Goal: Information Seeking & Learning: Learn about a topic

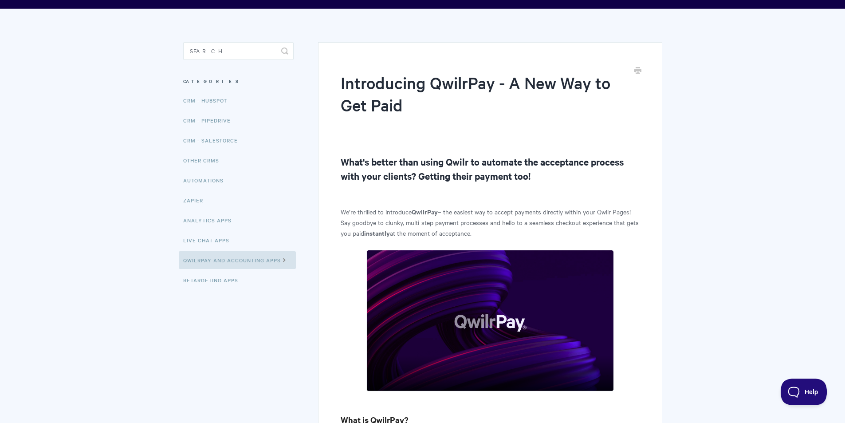
drag, startPoint x: 679, startPoint y: 209, endPoint x: 668, endPoint y: 230, distance: 24.0
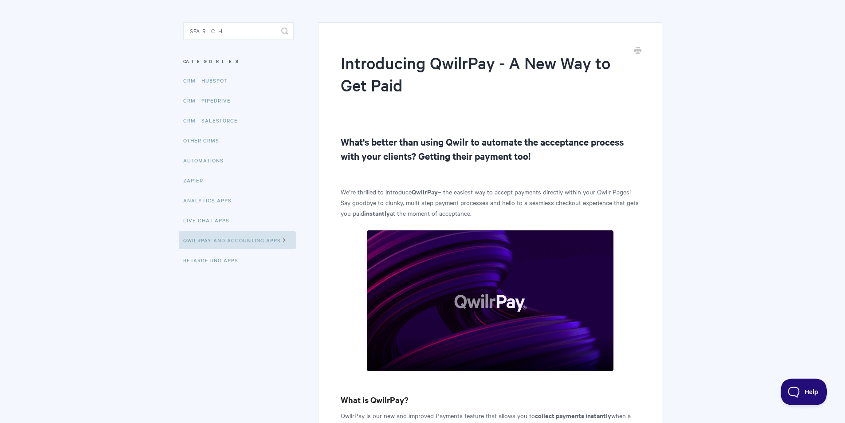
drag, startPoint x: 368, startPoint y: 139, endPoint x: 368, endPoint y: 178, distance: 39.5
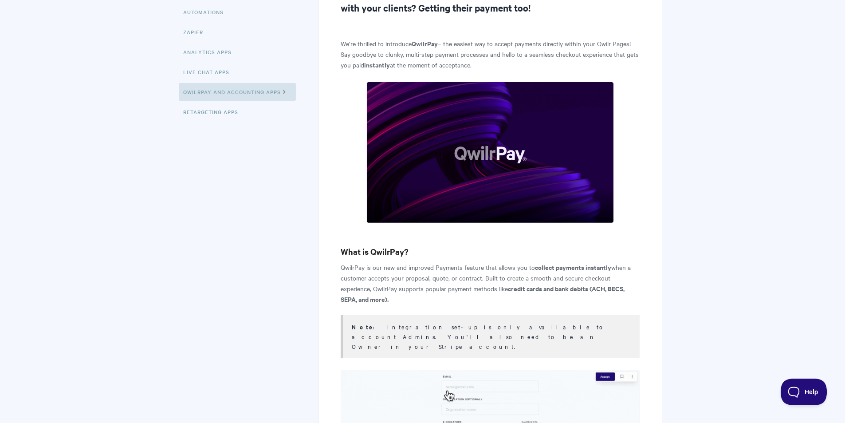
drag, startPoint x: 372, startPoint y: 176, endPoint x: 372, endPoint y: 228, distance: 51.9
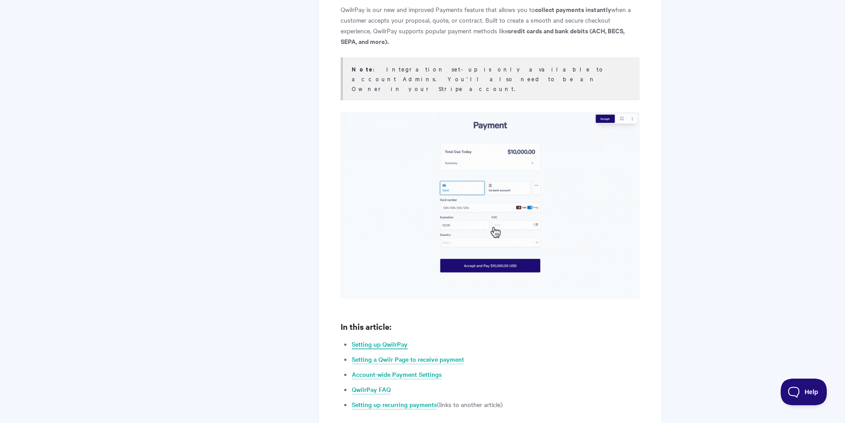
click at [389, 339] on link "Setting up QwilrPay" at bounding box center [380, 344] width 56 height 10
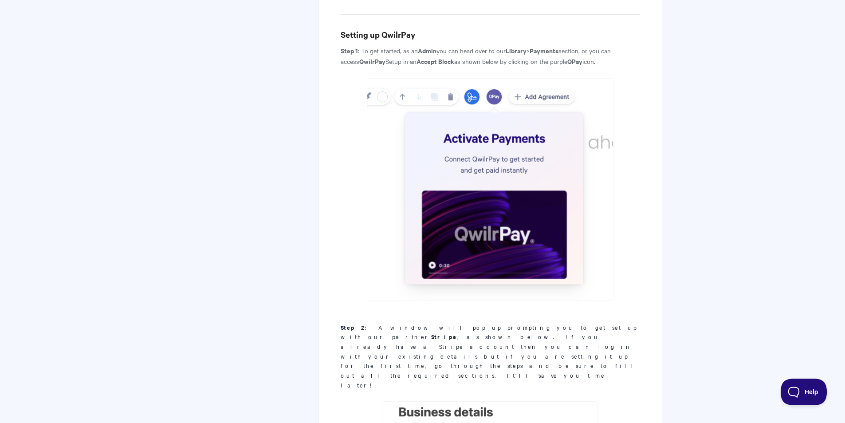
scroll to position [1057, 0]
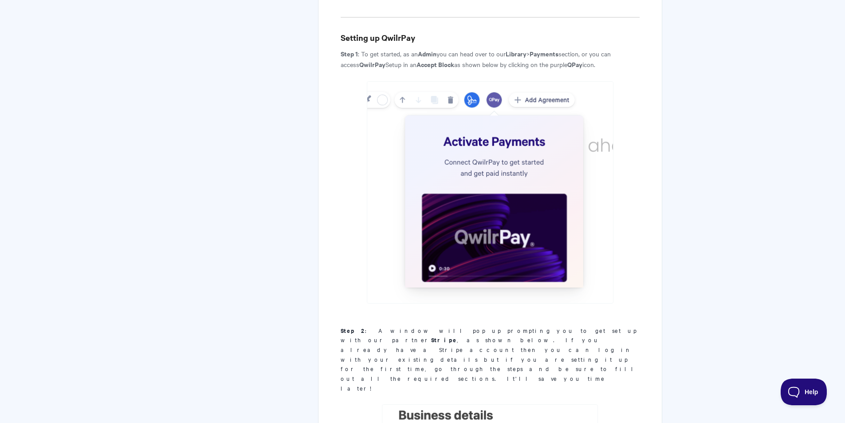
drag, startPoint x: 382, startPoint y: 271, endPoint x: 375, endPoint y: 255, distance: 17.3
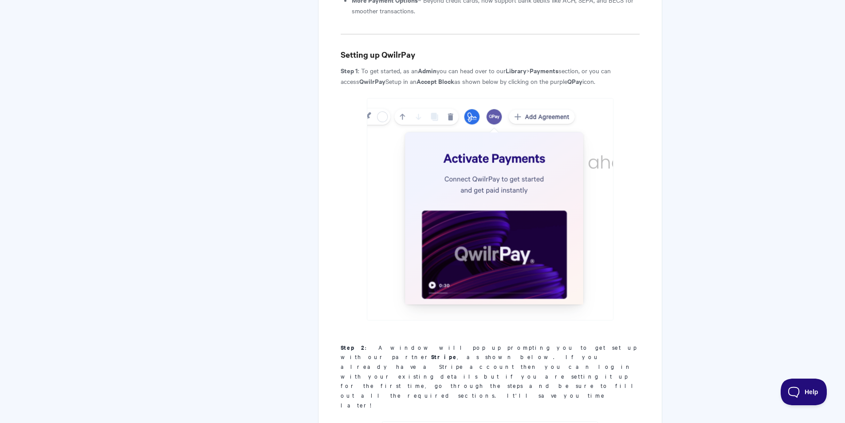
scroll to position [1027, 0]
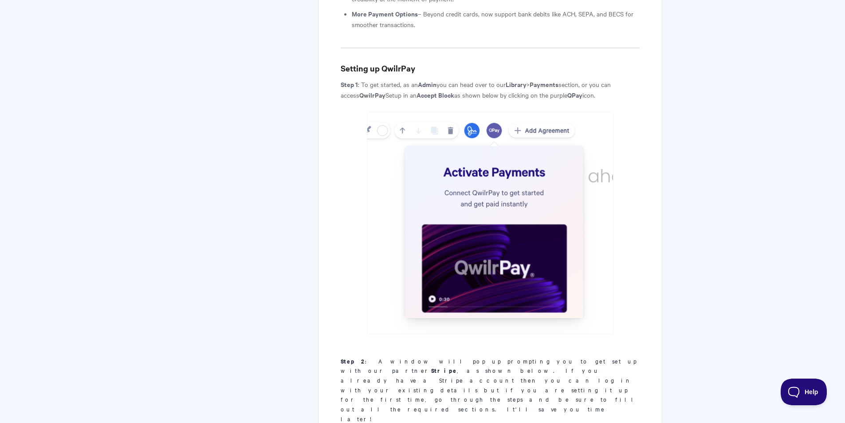
drag, startPoint x: 217, startPoint y: 144, endPoint x: 220, endPoint y: 137, distance: 7.2
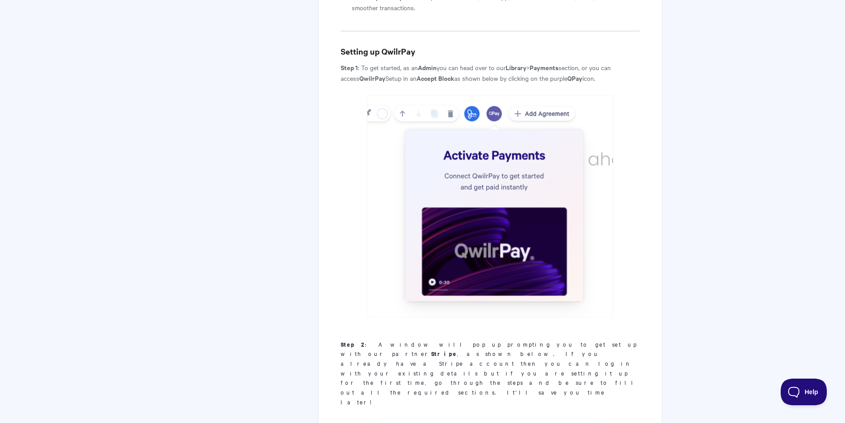
drag, startPoint x: 296, startPoint y: 142, endPoint x: 335, endPoint y: 133, distance: 40.0
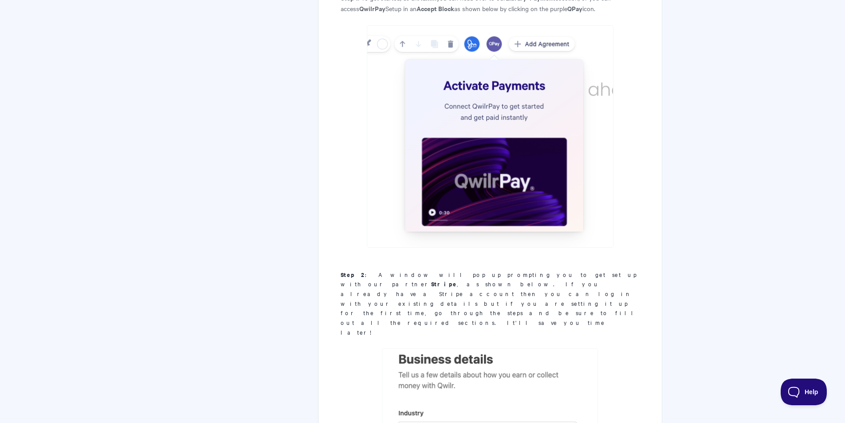
scroll to position [1219, 0]
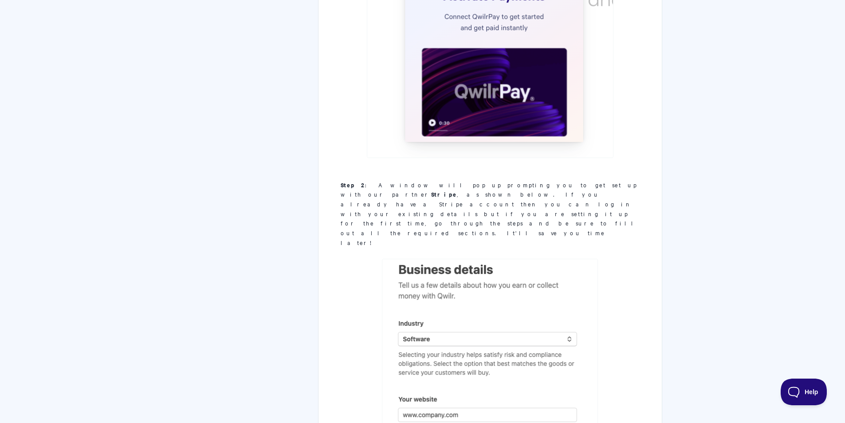
drag, startPoint x: 338, startPoint y: 142, endPoint x: 281, endPoint y: 252, distance: 124.2
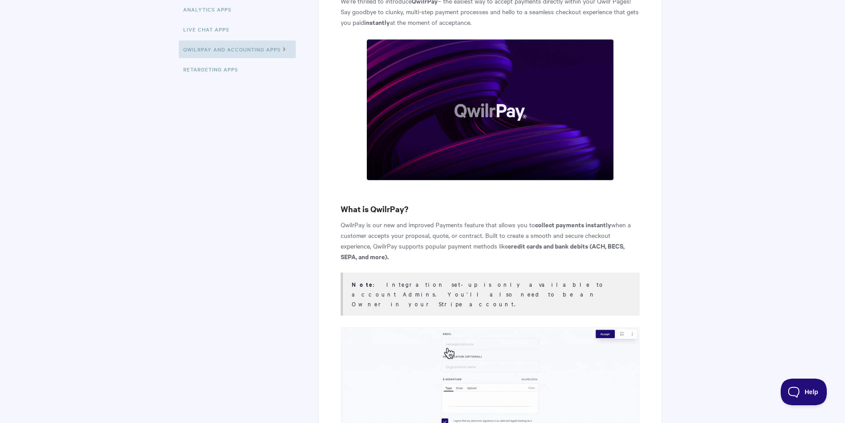
drag, startPoint x: 441, startPoint y: 169, endPoint x: 436, endPoint y: 230, distance: 61.4
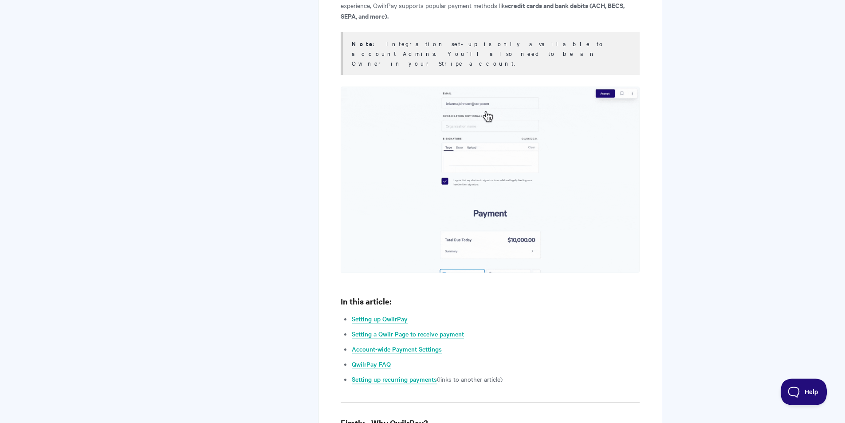
drag, startPoint x: 294, startPoint y: 115, endPoint x: 293, endPoint y: 94, distance: 21.8
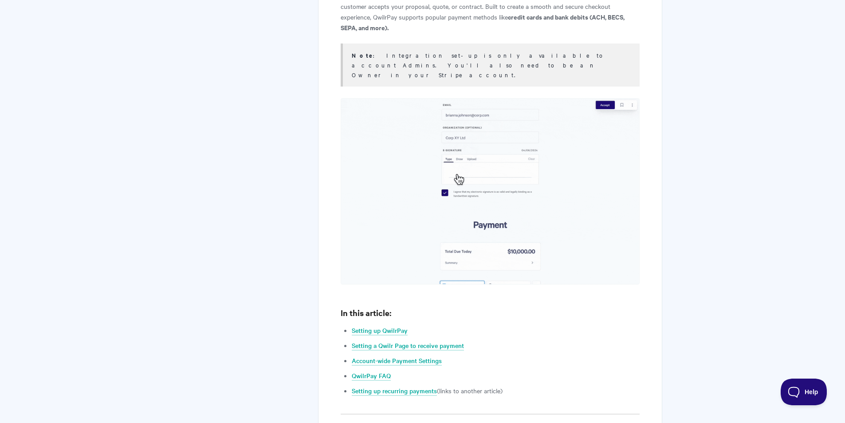
drag, startPoint x: 292, startPoint y: 165, endPoint x: 296, endPoint y: 212, distance: 48.1
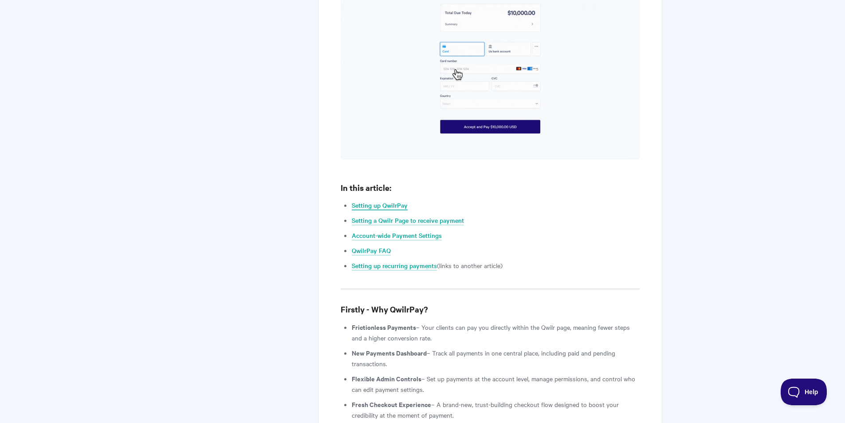
click at [383, 200] on link "Setting up QwilrPay" at bounding box center [380, 205] width 56 height 10
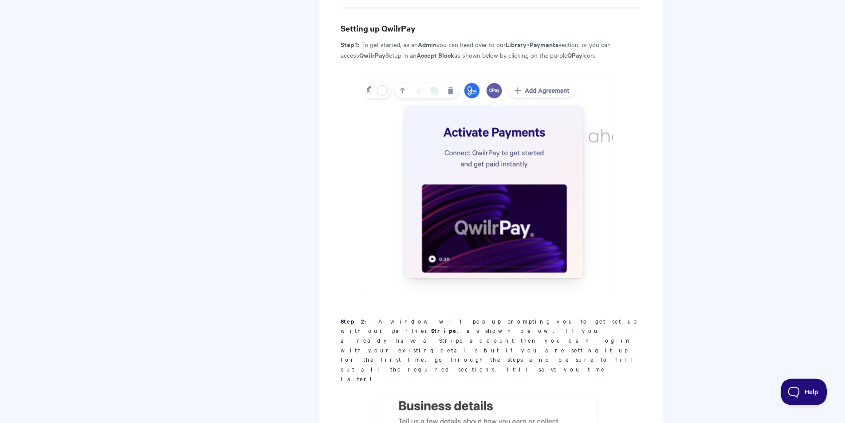
drag, startPoint x: 284, startPoint y: 161, endPoint x: 286, endPoint y: 147, distance: 13.9
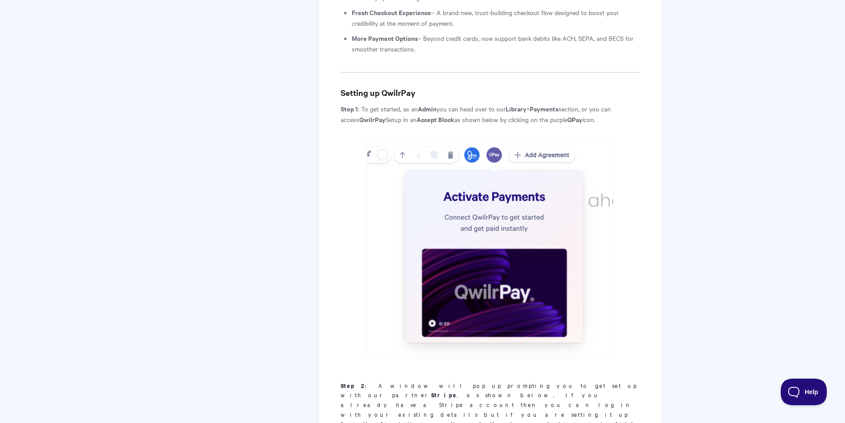
drag, startPoint x: 307, startPoint y: 224, endPoint x: 307, endPoint y: 209, distance: 14.6
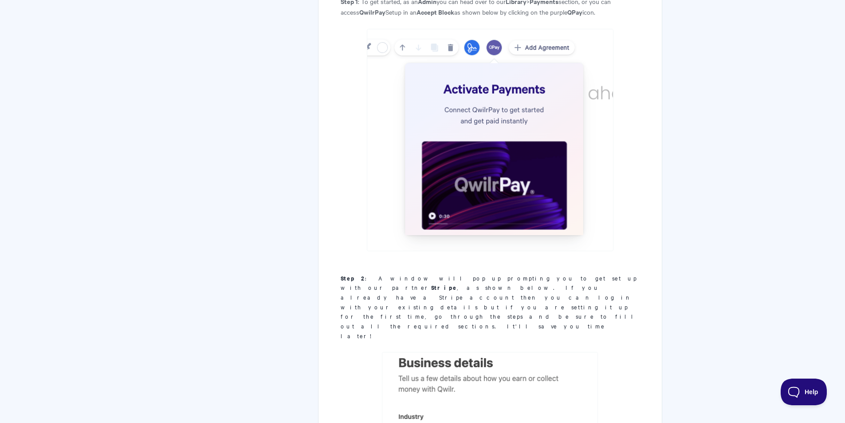
drag, startPoint x: 311, startPoint y: 212, endPoint x: 314, endPoint y: 261, distance: 49.3
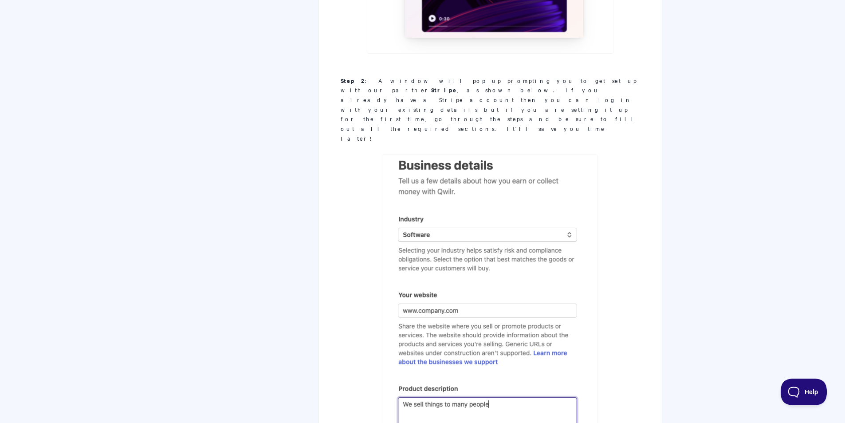
drag, startPoint x: 314, startPoint y: 185, endPoint x: 315, endPoint y: 240, distance: 55.9
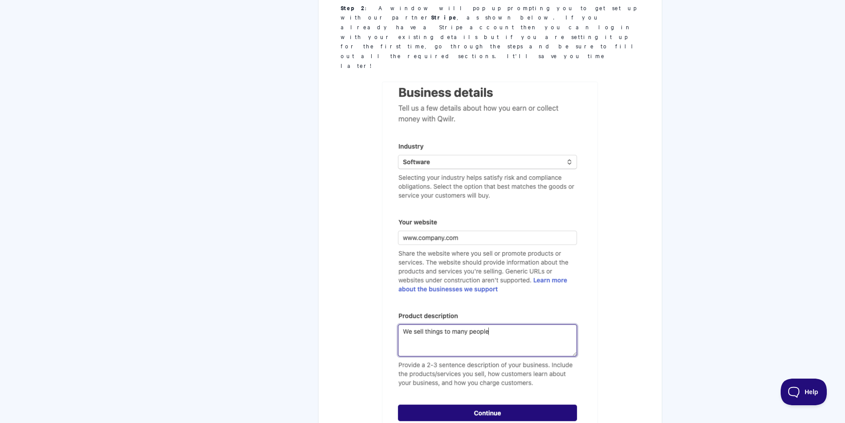
drag, startPoint x: 315, startPoint y: 137, endPoint x: 318, endPoint y: 163, distance: 26.7
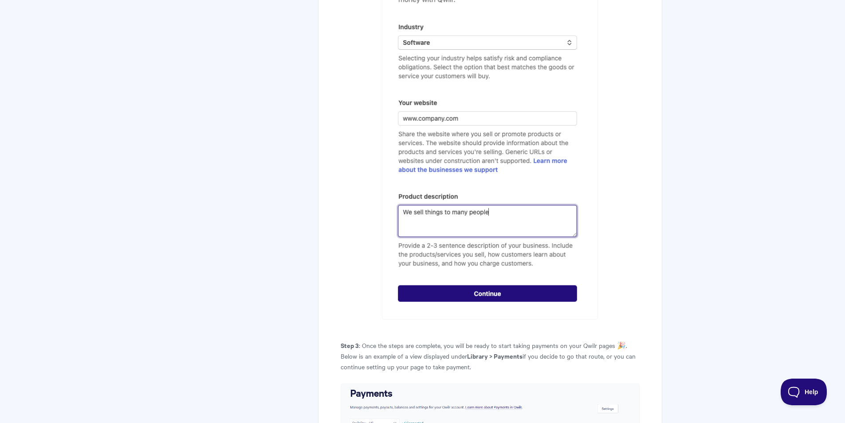
drag, startPoint x: 314, startPoint y: 152, endPoint x: 298, endPoint y: 208, distance: 58.2
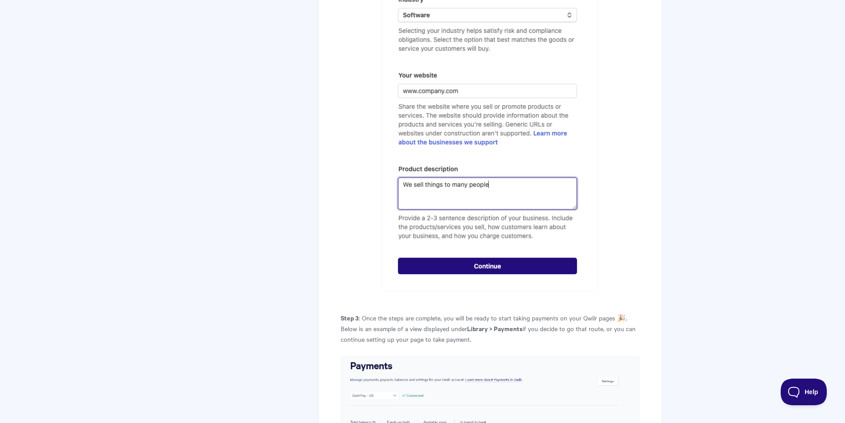
scroll to position [1435, 0]
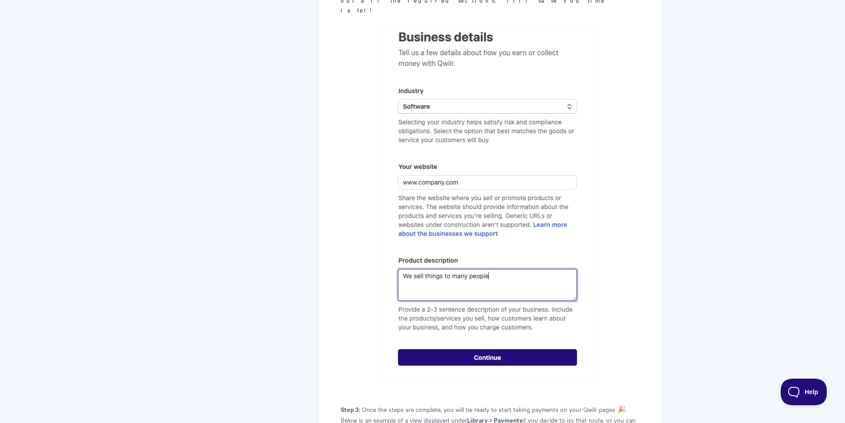
drag, startPoint x: 177, startPoint y: 279, endPoint x: 196, endPoint y: 218, distance: 63.5
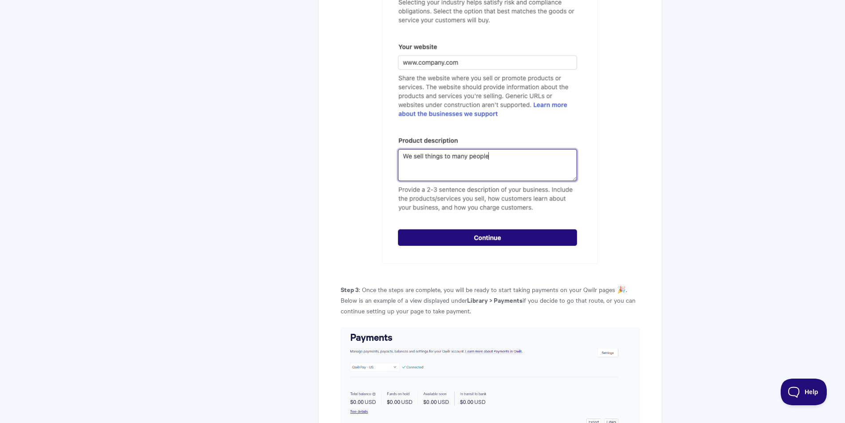
scroll to position [1560, 0]
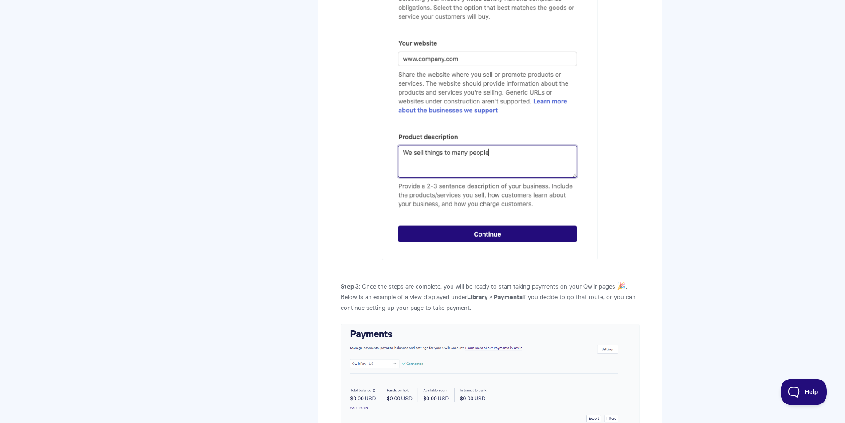
drag, startPoint x: 256, startPoint y: 128, endPoint x: 258, endPoint y: 141, distance: 13.4
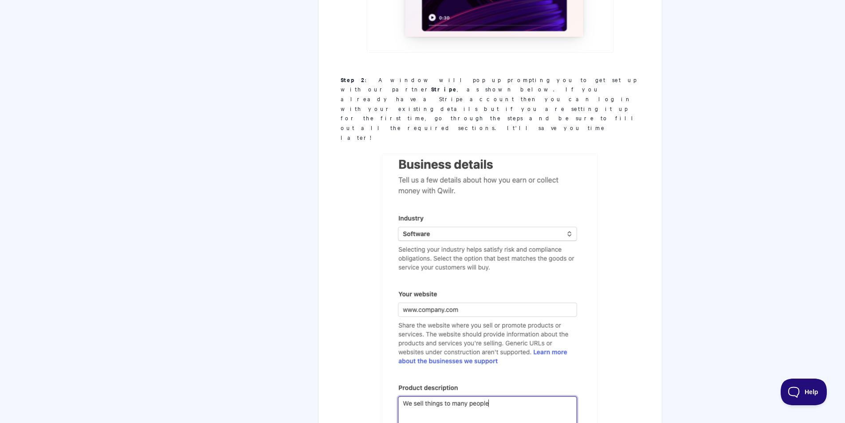
drag, startPoint x: 281, startPoint y: 189, endPoint x: 264, endPoint y: 114, distance: 76.7
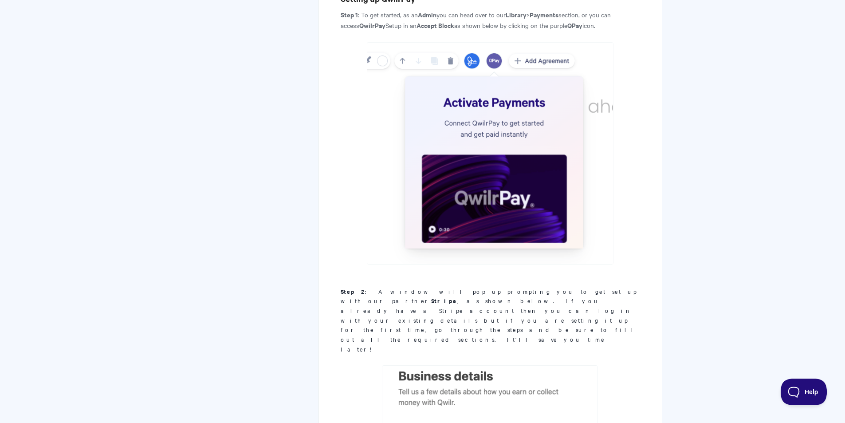
drag, startPoint x: 267, startPoint y: 223, endPoint x: 263, endPoint y: 94, distance: 129.1
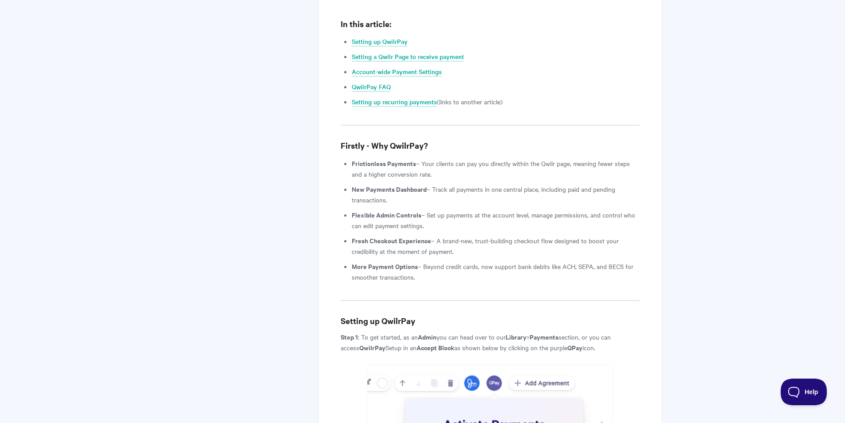
drag, startPoint x: 258, startPoint y: 244, endPoint x: 263, endPoint y: 280, distance: 36.6
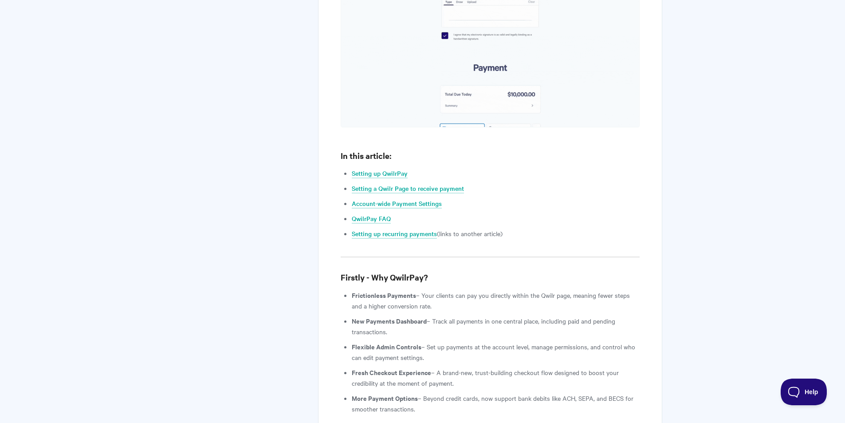
drag, startPoint x: 263, startPoint y: 230, endPoint x: 251, endPoint y: 166, distance: 65.0
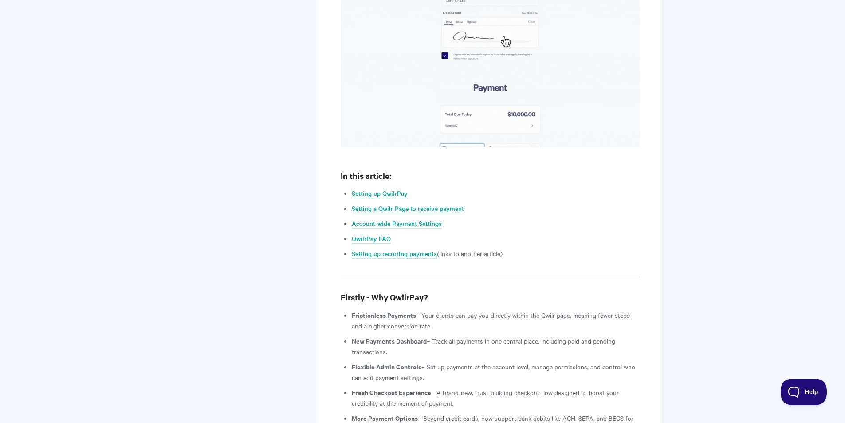
drag, startPoint x: 275, startPoint y: 205, endPoint x: 281, endPoint y: 233, distance: 28.2
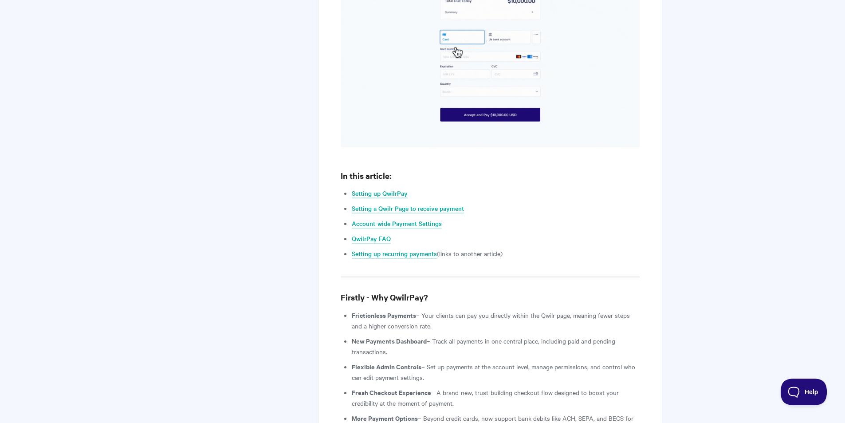
scroll to position [684, 0]
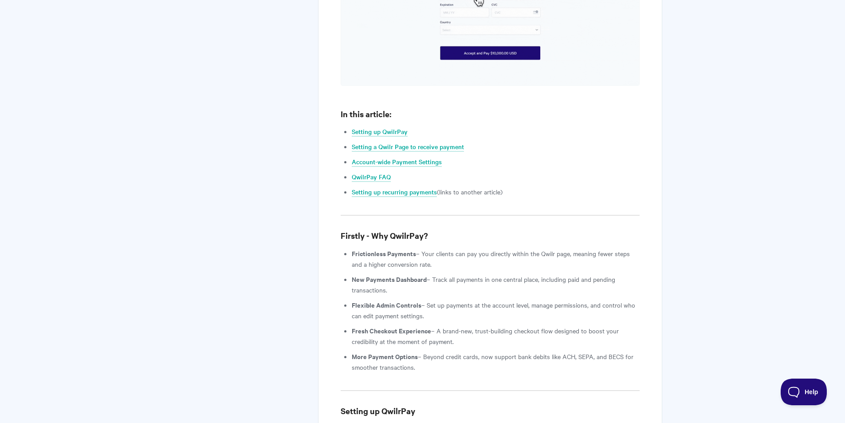
click at [467, 248] on li "Frictionless Payments – Your clients can pay you directly within the Qwilr page…" at bounding box center [495, 258] width 287 height 21
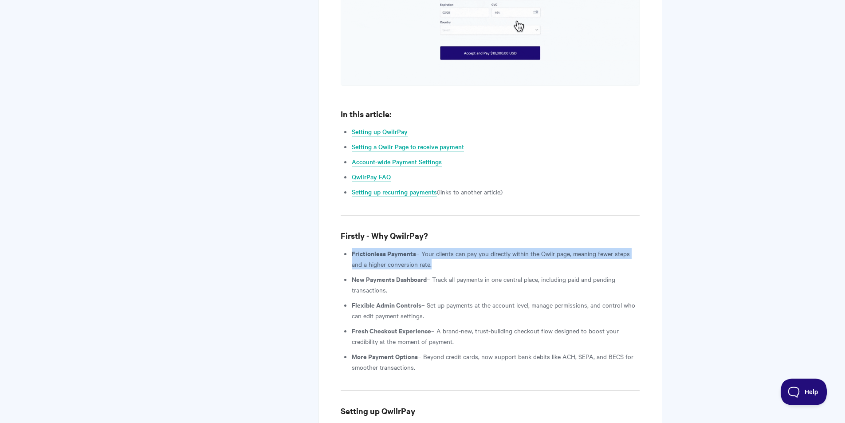
click at [467, 248] on li "Frictionless Payments – Your clients can pay you directly within the Qwilr page…" at bounding box center [495, 258] width 287 height 21
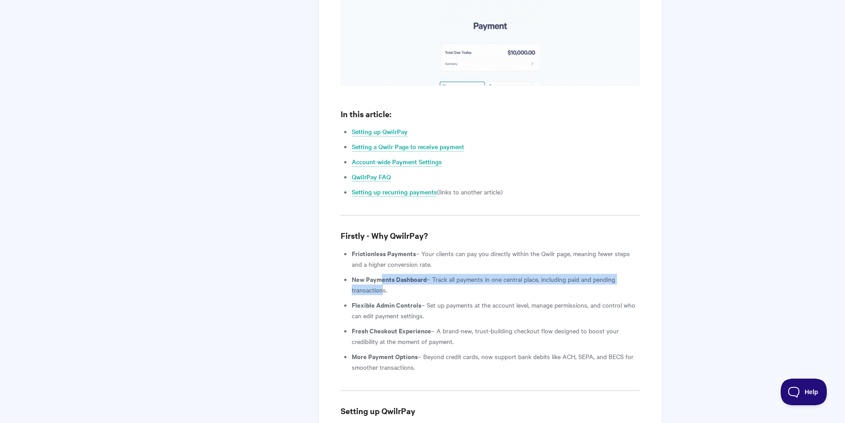
click at [381, 274] on li "New Payments Dashboard – Track all payments in one central place, including pai…" at bounding box center [495, 284] width 287 height 21
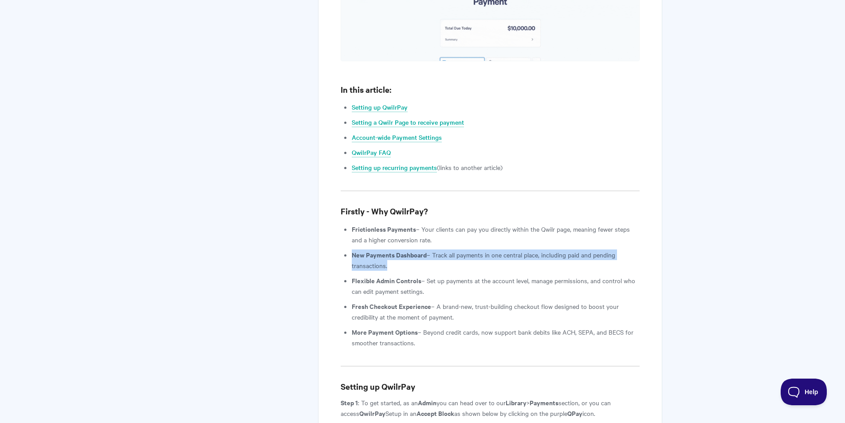
drag, startPoint x: 301, startPoint y: 255, endPoint x: 308, endPoint y: 274, distance: 20.8
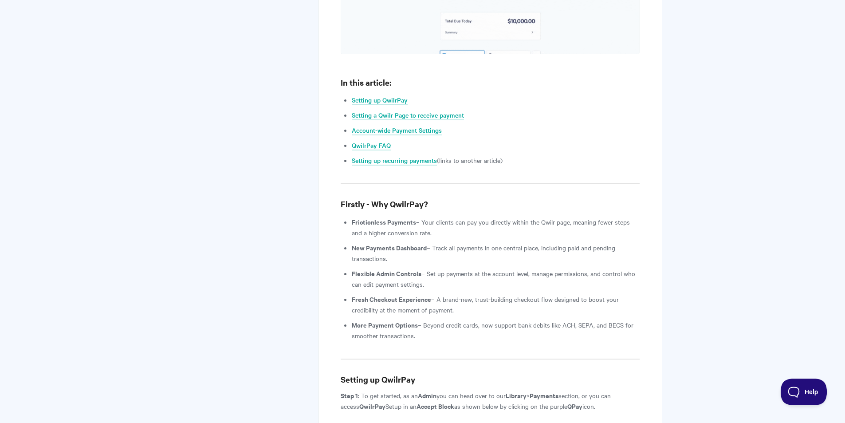
click at [361, 269] on li "Flexible Admin Controls – Set up payments at the account level, manage permissi…" at bounding box center [495, 278] width 287 height 21
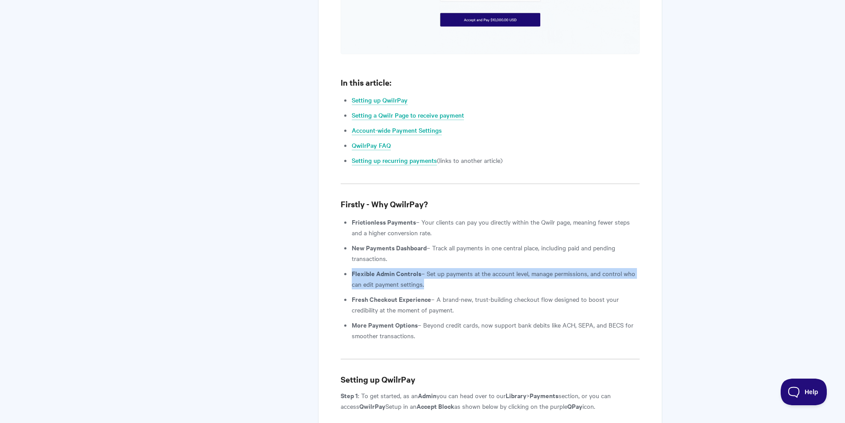
click at [361, 269] on li "Flexible Admin Controls – Set up payments at the account level, manage permissi…" at bounding box center [495, 278] width 287 height 21
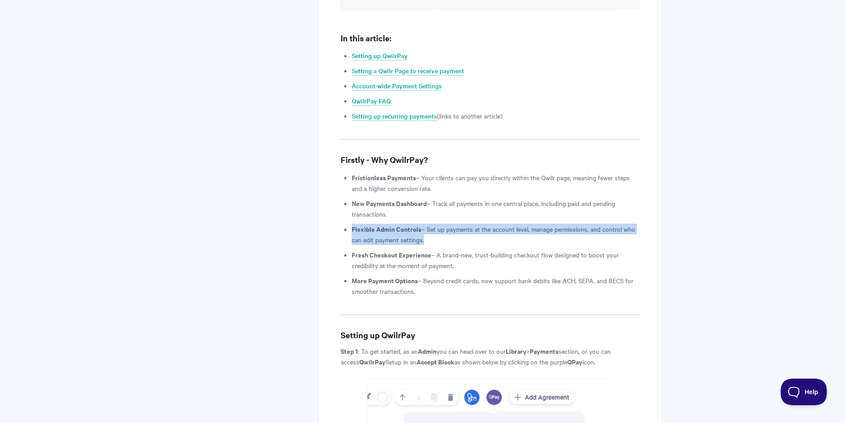
drag, startPoint x: 305, startPoint y: 254, endPoint x: 305, endPoint y: 264, distance: 10.2
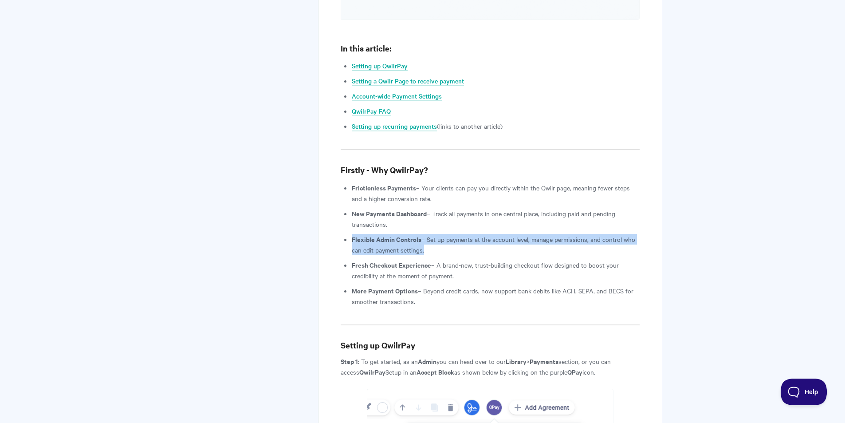
scroll to position [717, 0]
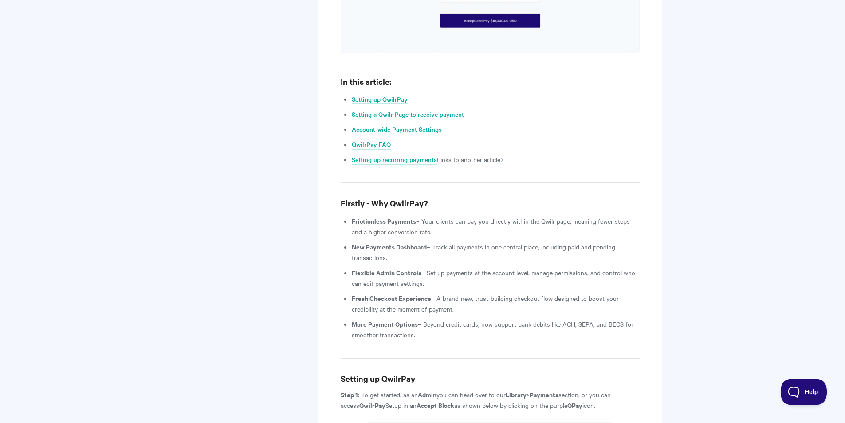
click at [380, 318] on li "More Payment Options – Beyond credit cards, now support bank debits like ACH, S…" at bounding box center [495, 328] width 287 height 21
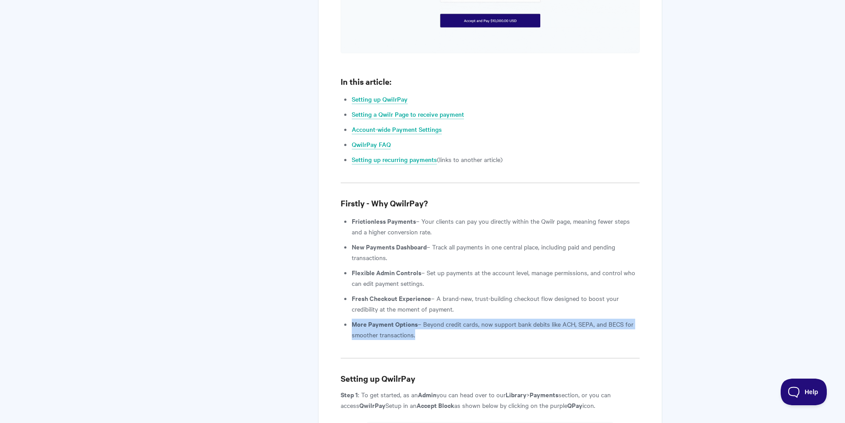
click at [381, 318] on li "More Payment Options – Beyond credit cards, now support bank debits like ACH, S…" at bounding box center [495, 328] width 287 height 21
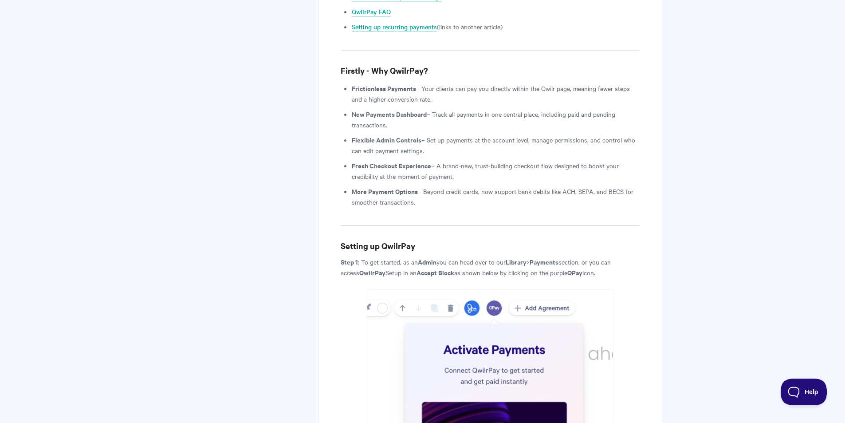
scroll to position [994, 0]
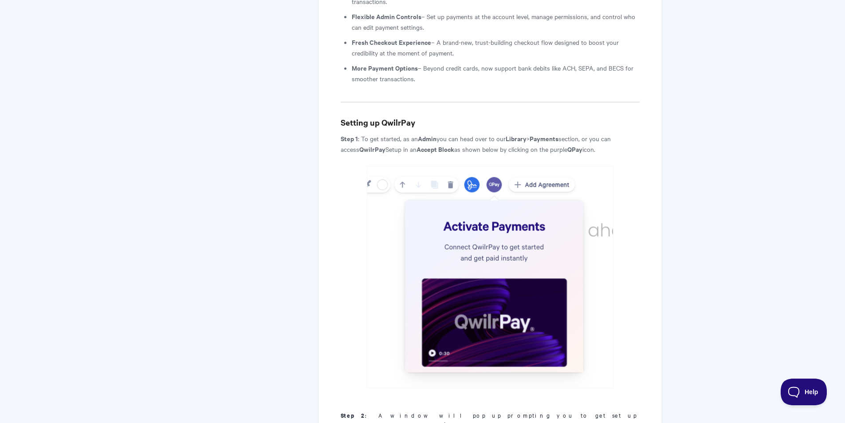
drag, startPoint x: 291, startPoint y: 274, endPoint x: 308, endPoint y: 346, distance: 73.8
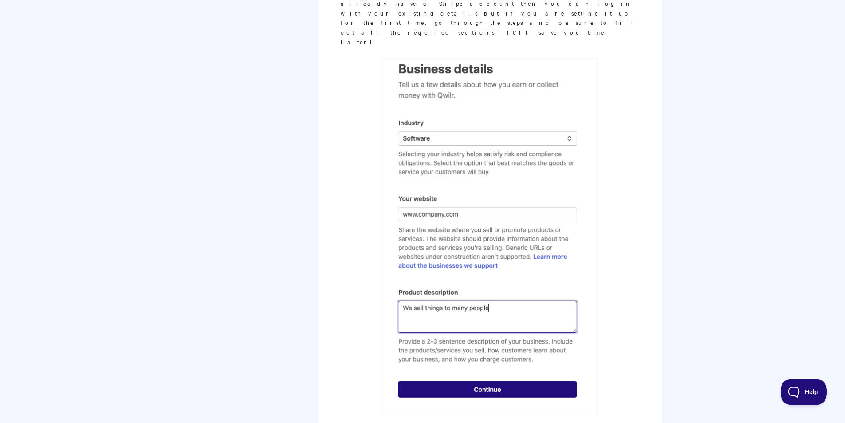
drag, startPoint x: 335, startPoint y: 219, endPoint x: 341, endPoint y: 295, distance: 76.1
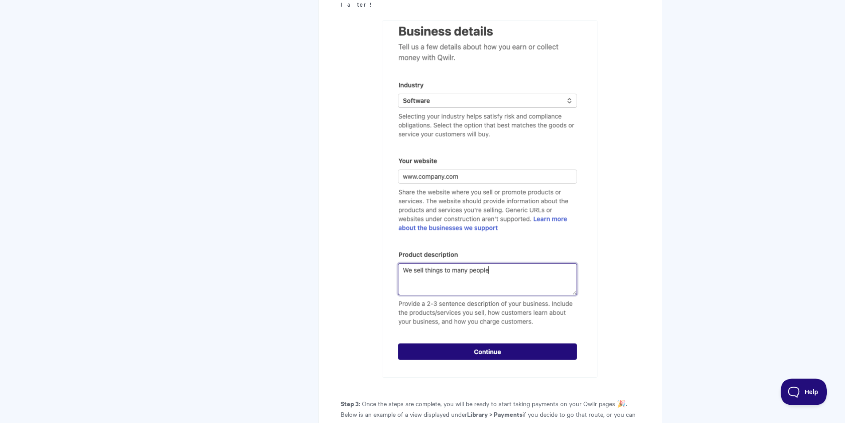
drag, startPoint x: 373, startPoint y: 246, endPoint x: 365, endPoint y: 211, distance: 36.0
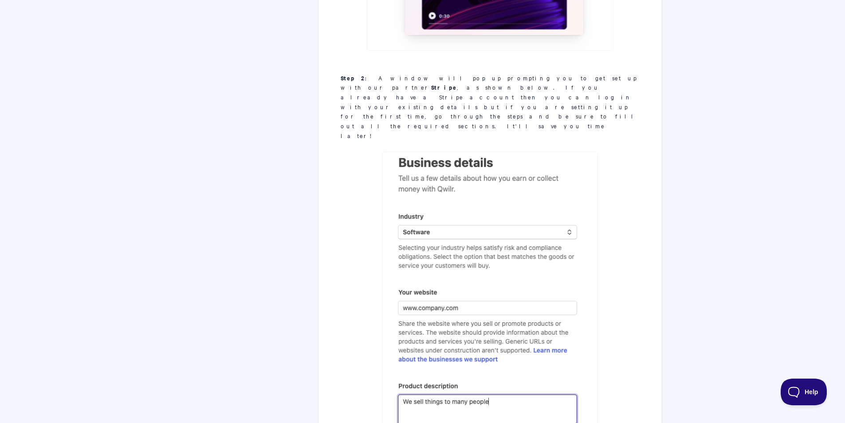
drag, startPoint x: 335, startPoint y: 267, endPoint x: 330, endPoint y: 201, distance: 66.3
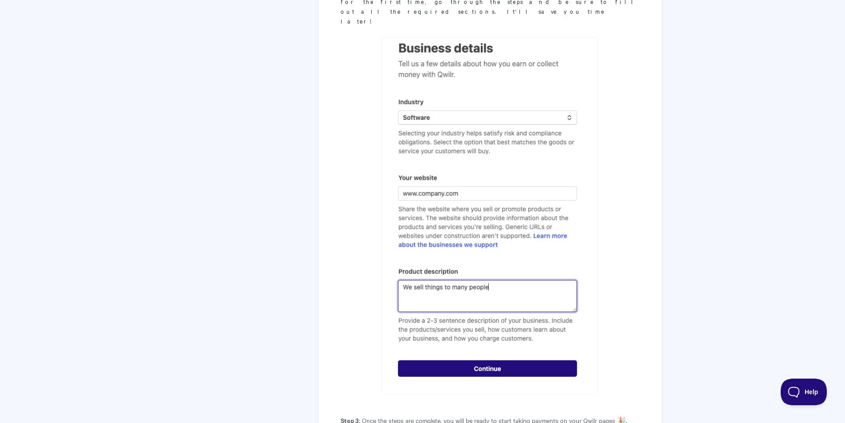
drag, startPoint x: 353, startPoint y: 157, endPoint x: 350, endPoint y: 233, distance: 75.9
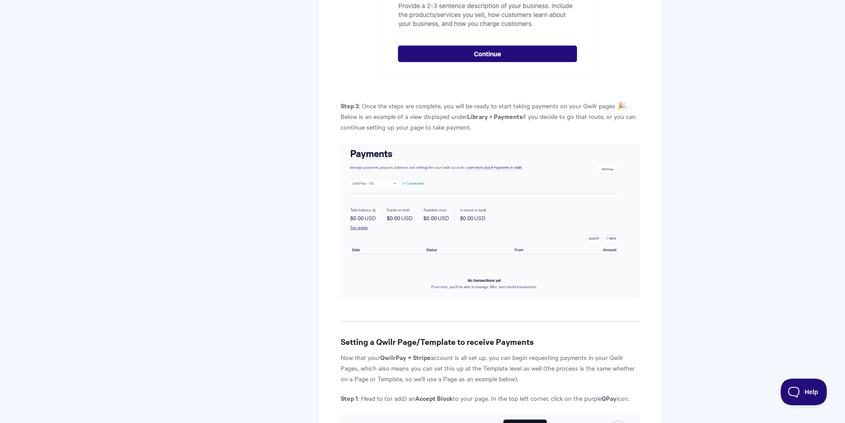
drag, startPoint x: 378, startPoint y: 150, endPoint x: 371, endPoint y: 220, distance: 70.0
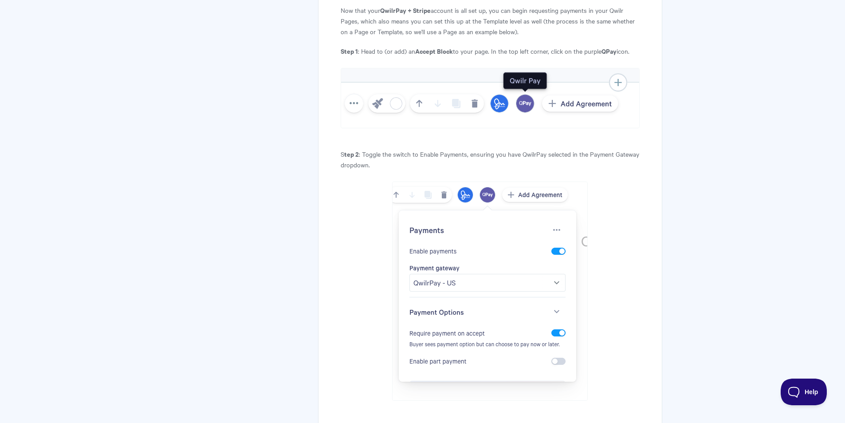
drag, startPoint x: 306, startPoint y: 222, endPoint x: 331, endPoint y: 295, distance: 77.2
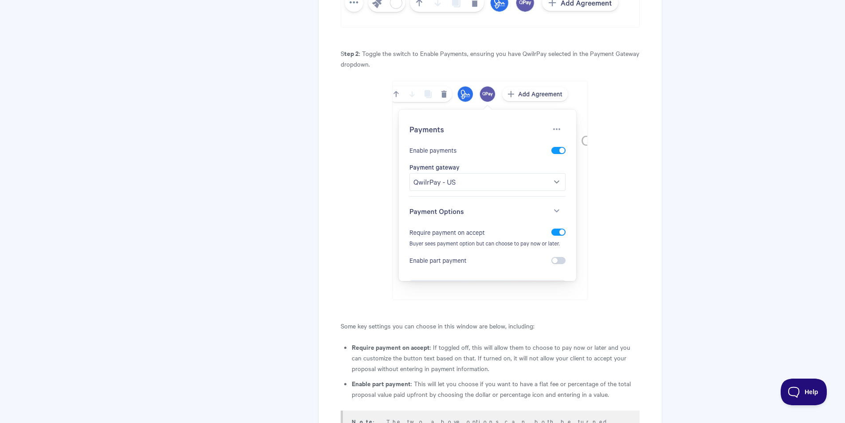
drag, startPoint x: 319, startPoint y: 222, endPoint x: 324, endPoint y: 234, distance: 12.5
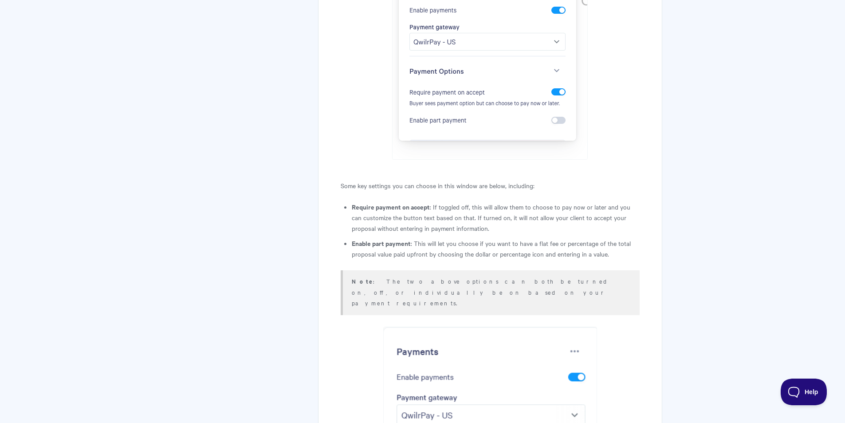
drag, startPoint x: 338, startPoint y: 219, endPoint x: 340, endPoint y: 233, distance: 14.3
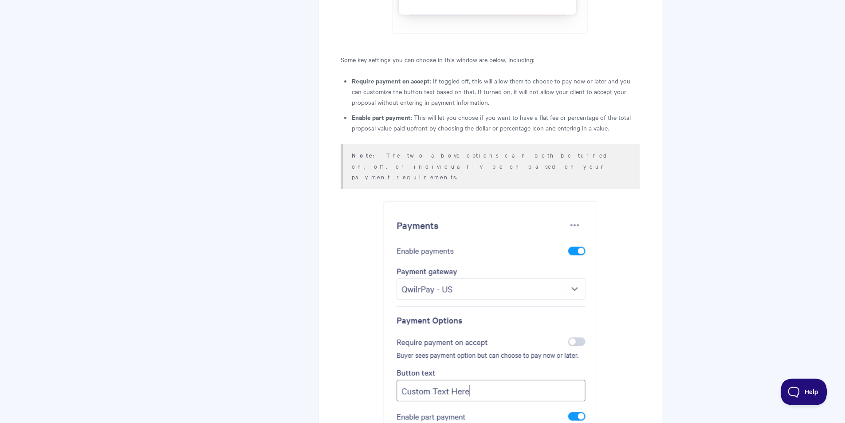
drag, startPoint x: 325, startPoint y: 220, endPoint x: 333, endPoint y: 266, distance: 46.0
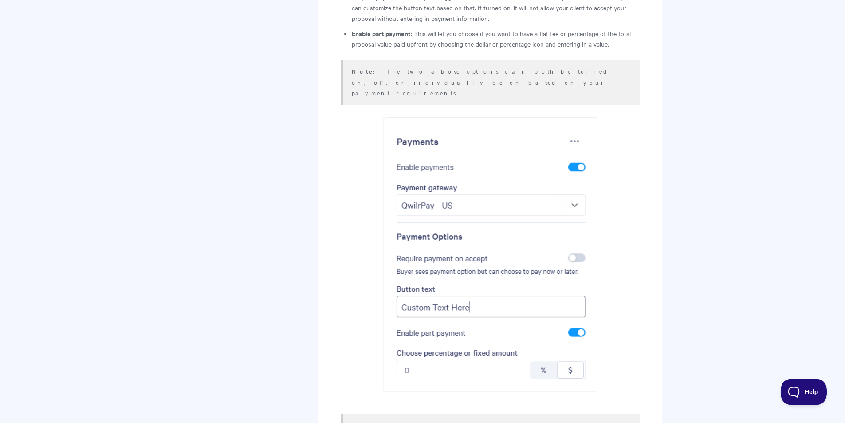
scroll to position [2643, 0]
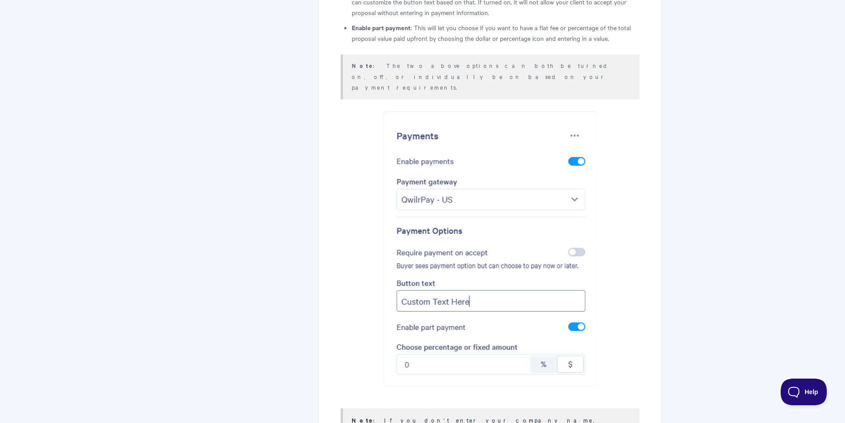
drag, startPoint x: 668, startPoint y: 279, endPoint x: 660, endPoint y: 229, distance: 49.9
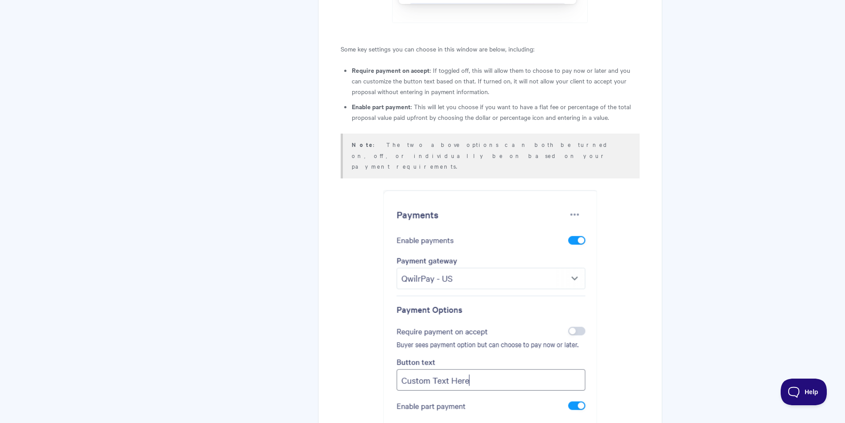
scroll to position [2428, 0]
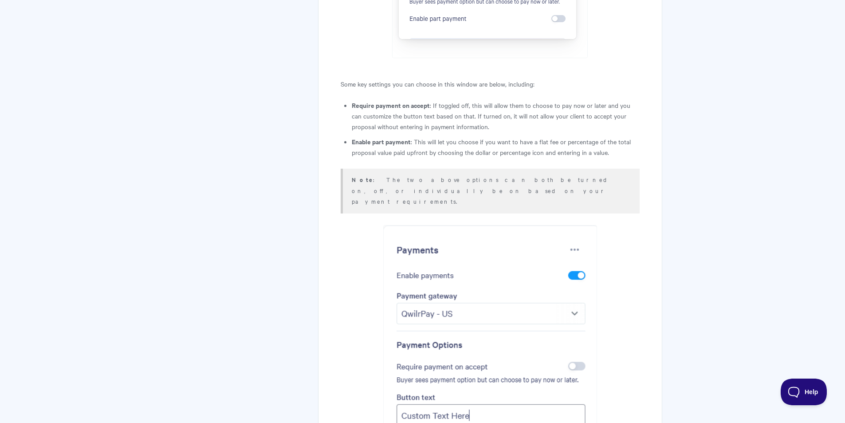
drag, startPoint x: 680, startPoint y: 301, endPoint x: 671, endPoint y: 246, distance: 55.3
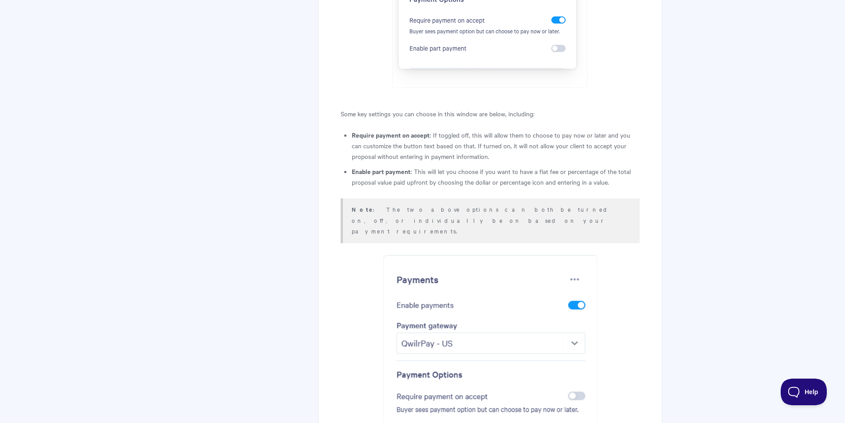
drag, startPoint x: 334, startPoint y: 295, endPoint x: 345, endPoint y: 279, distance: 18.9
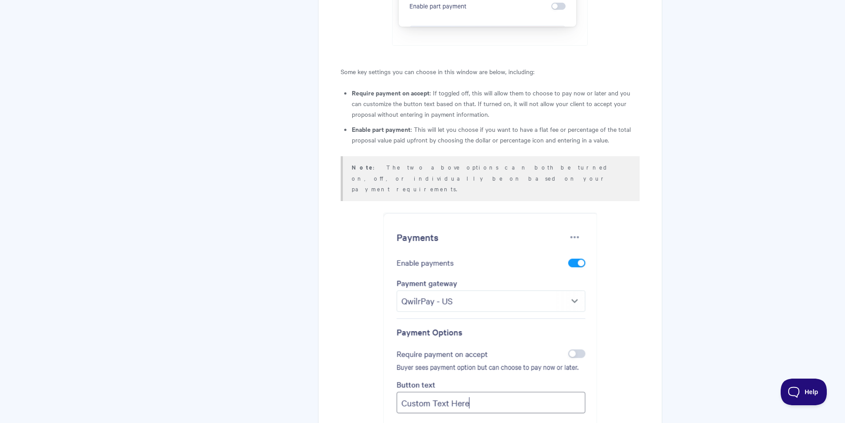
drag, startPoint x: 448, startPoint y: 150, endPoint x: 454, endPoint y: 157, distance: 9.1
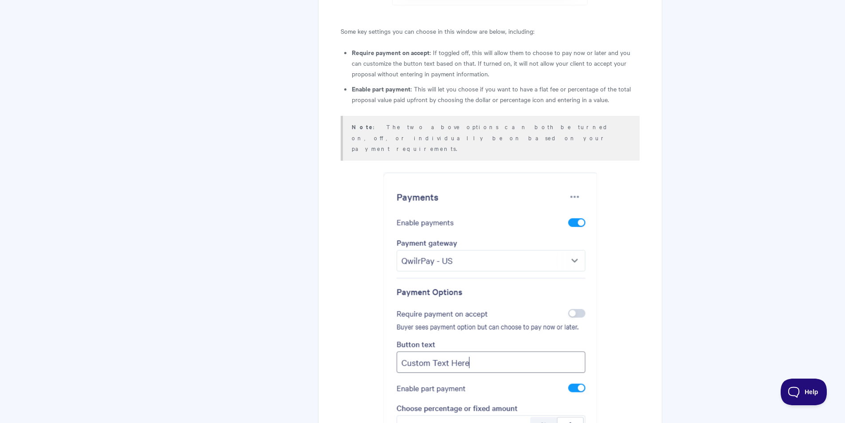
scroll to position [2691, 0]
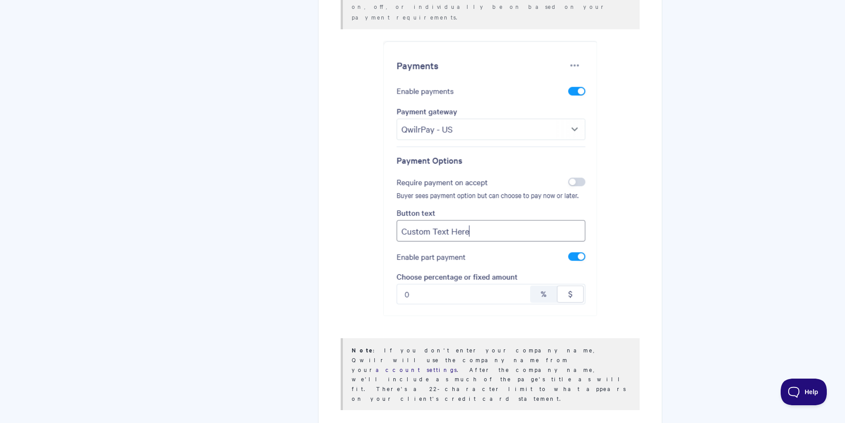
drag, startPoint x: 459, startPoint y: 140, endPoint x: 436, endPoint y: 217, distance: 79.9
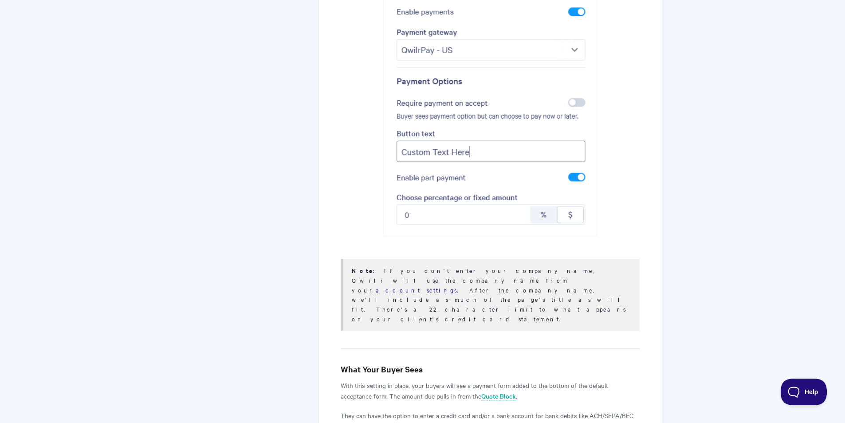
click at [401, 266] on div "Note : If you don't enter your company name, Qwilr will use the company name fr…" at bounding box center [490, 295] width 276 height 58
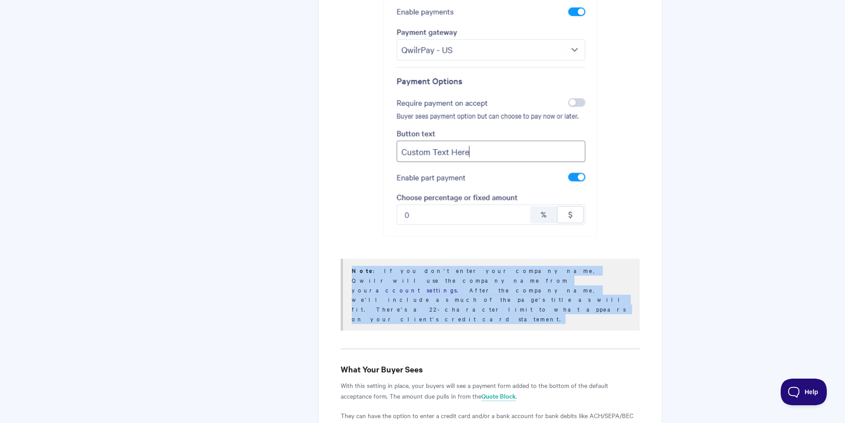
click at [401, 266] on div "Note : If you don't enter your company name, Qwilr will use the company name fr…" at bounding box center [490, 295] width 276 height 58
click at [646, 201] on div "Introducing QwilrPay - A New Way to Get Paid What's better than using Qwilr to …" at bounding box center [490, 95] width 344 height 5397
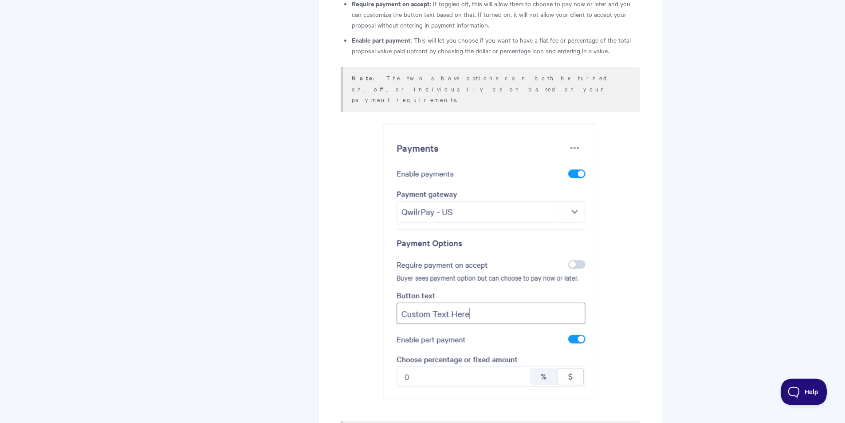
drag, startPoint x: 478, startPoint y: 217, endPoint x: 467, endPoint y: 136, distance: 81.9
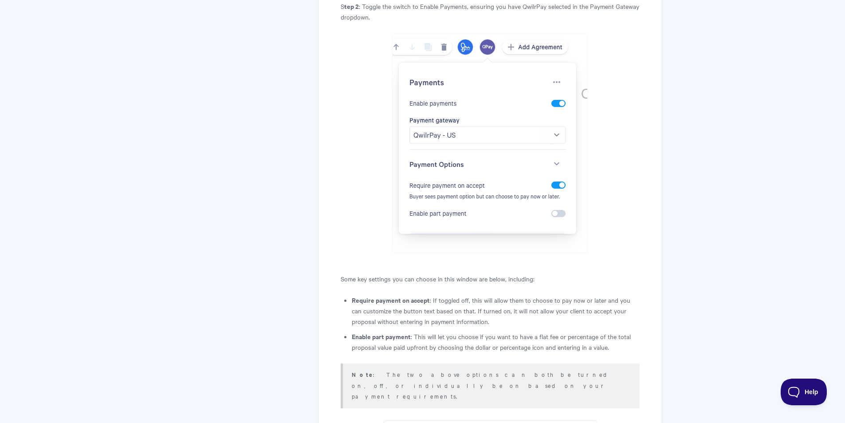
drag, startPoint x: 347, startPoint y: 189, endPoint x: 344, endPoint y: 165, distance: 24.1
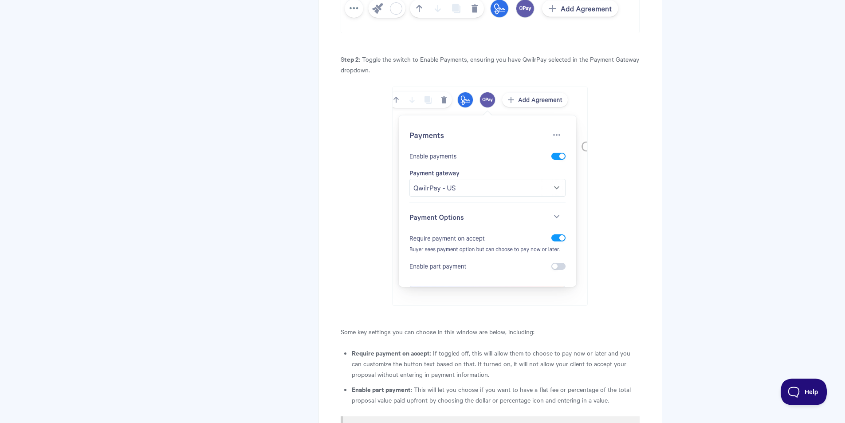
scroll to position [2103, 0]
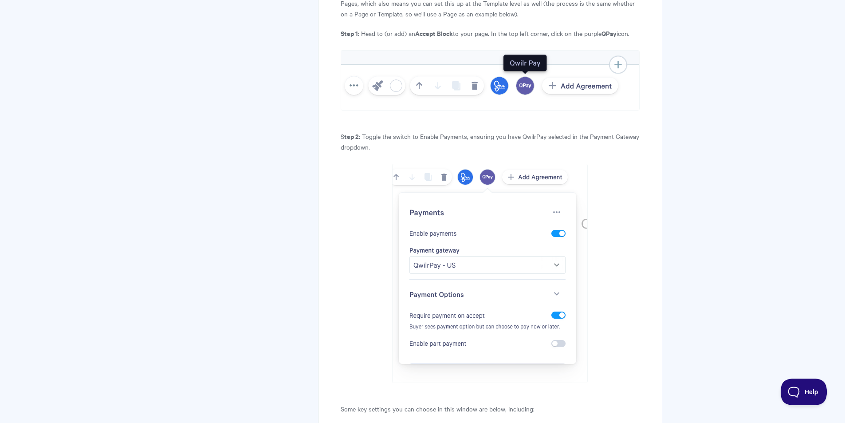
drag, startPoint x: 323, startPoint y: 243, endPoint x: 315, endPoint y: 199, distance: 44.7
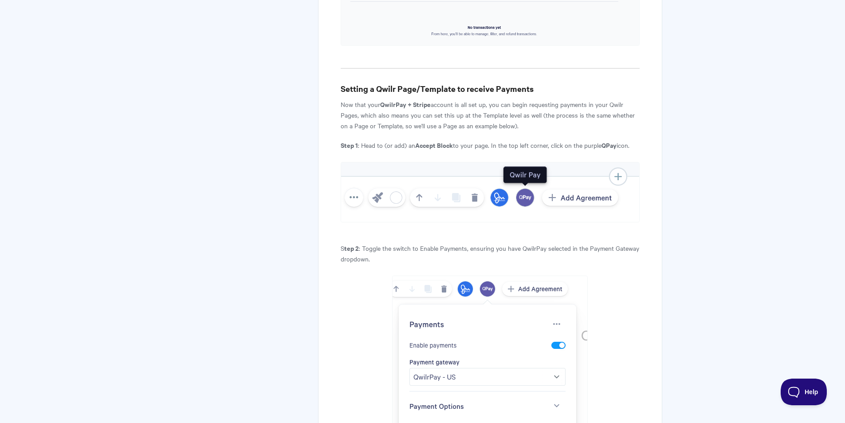
drag, startPoint x: 317, startPoint y: 224, endPoint x: 316, endPoint y: 140, distance: 84.7
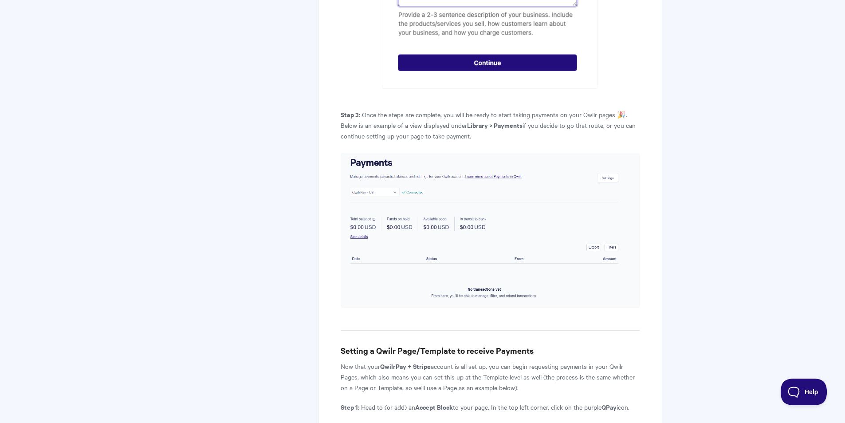
drag, startPoint x: 291, startPoint y: 276, endPoint x: 281, endPoint y: 179, distance: 97.7
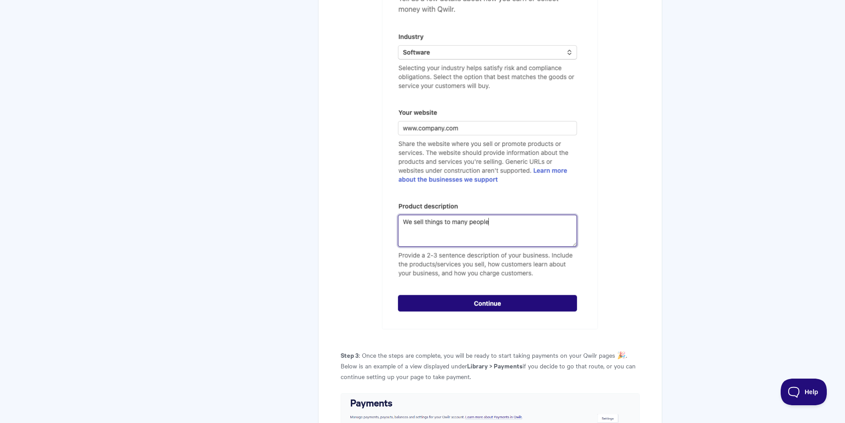
drag, startPoint x: 279, startPoint y: 262, endPoint x: 272, endPoint y: 188, distance: 74.4
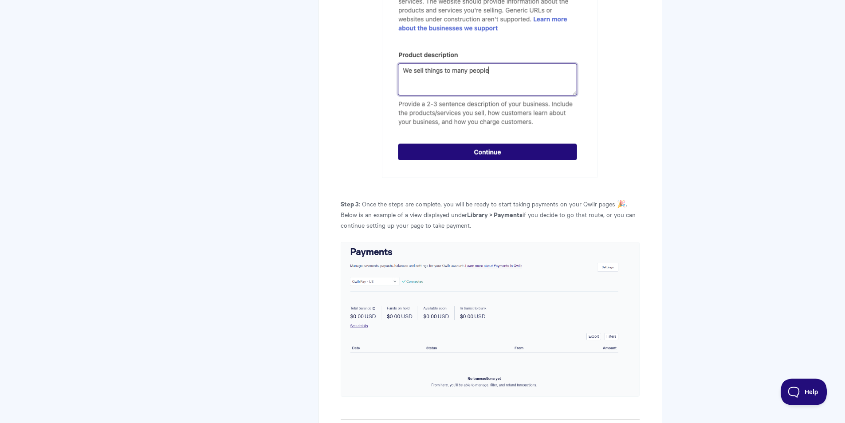
drag, startPoint x: 306, startPoint y: 286, endPoint x: 308, endPoint y: 355, distance: 68.8
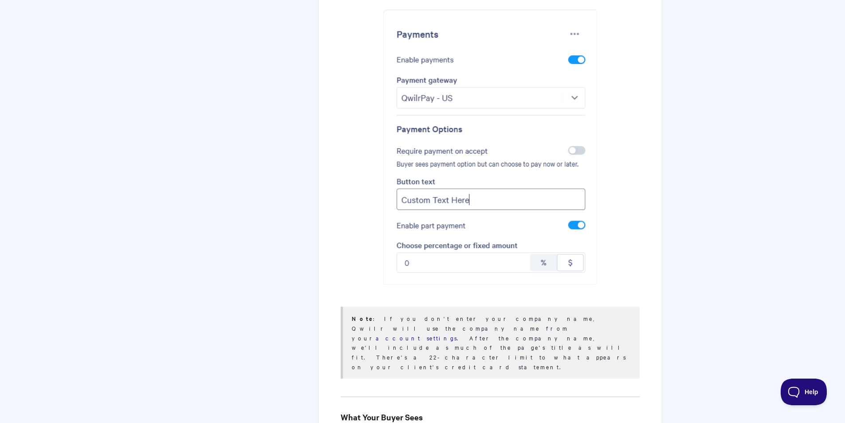
drag, startPoint x: 311, startPoint y: 284, endPoint x: 304, endPoint y: 356, distance: 72.6
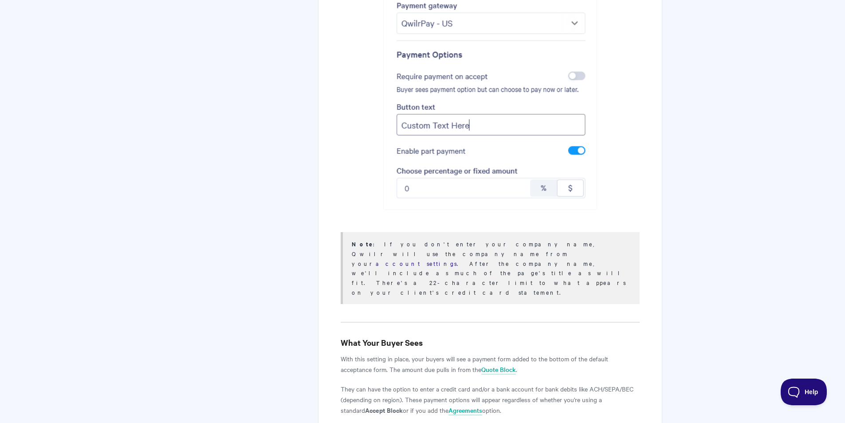
drag, startPoint x: 314, startPoint y: 279, endPoint x: 336, endPoint y: 310, distance: 37.2
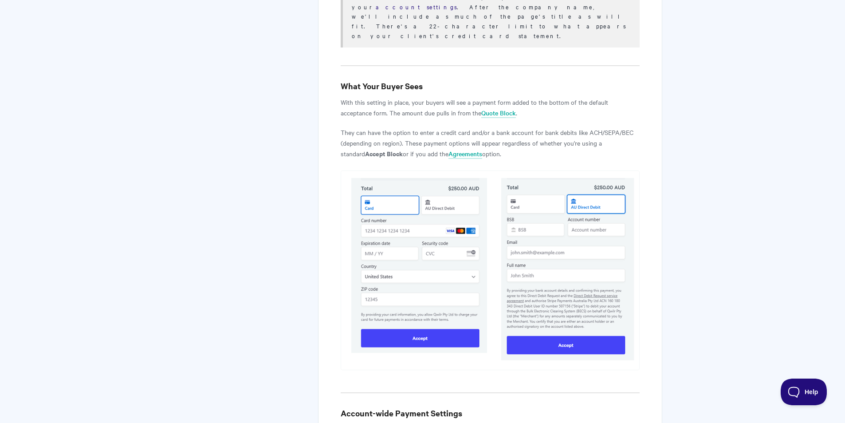
drag, startPoint x: 346, startPoint y: 299, endPoint x: 319, endPoint y: 318, distance: 32.5
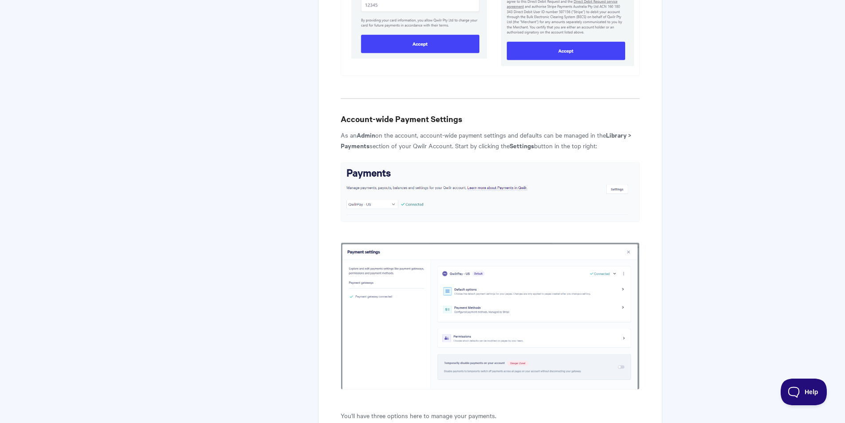
drag, startPoint x: 314, startPoint y: 322, endPoint x: 313, endPoint y: 390, distance: 67.4
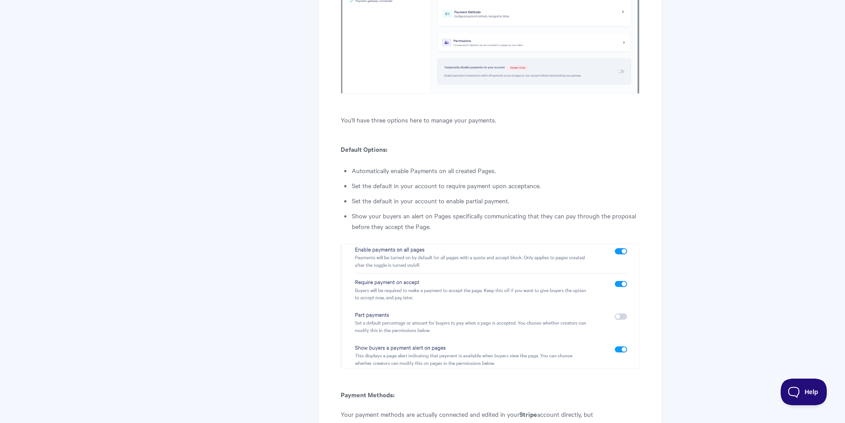
drag, startPoint x: 310, startPoint y: 320, endPoint x: 313, endPoint y: 381, distance: 60.9
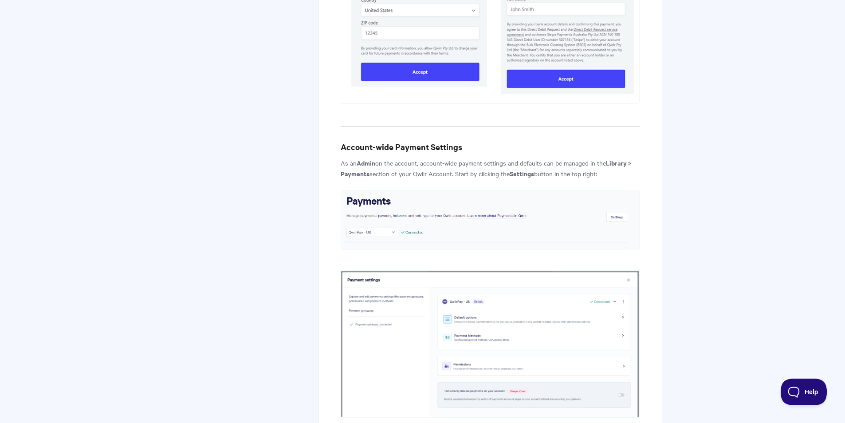
drag, startPoint x: 315, startPoint y: 257, endPoint x: 300, endPoint y: 199, distance: 60.0
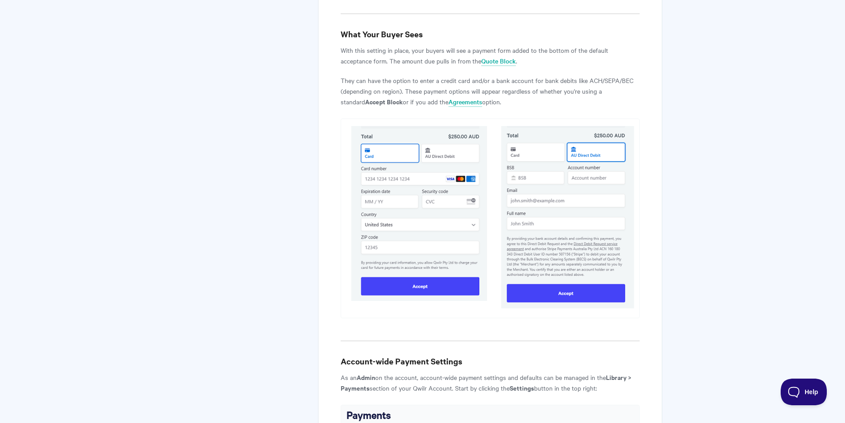
drag, startPoint x: 315, startPoint y: 295, endPoint x: 314, endPoint y: 275, distance: 19.1
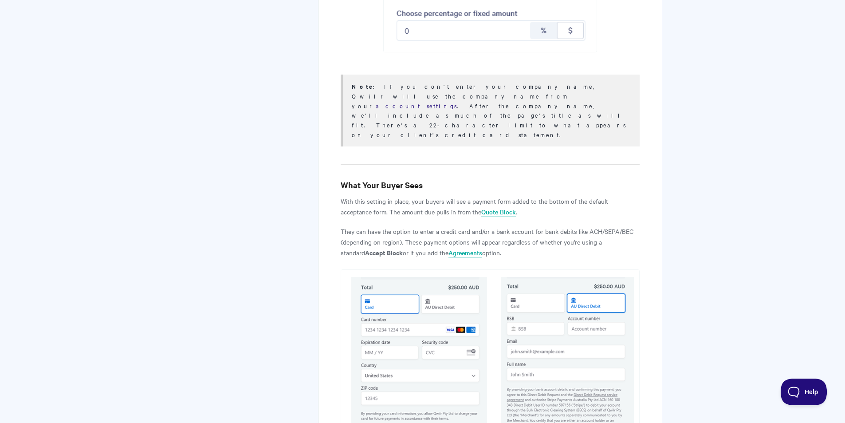
drag, startPoint x: 318, startPoint y: 266, endPoint x: 310, endPoint y: 239, distance: 28.2
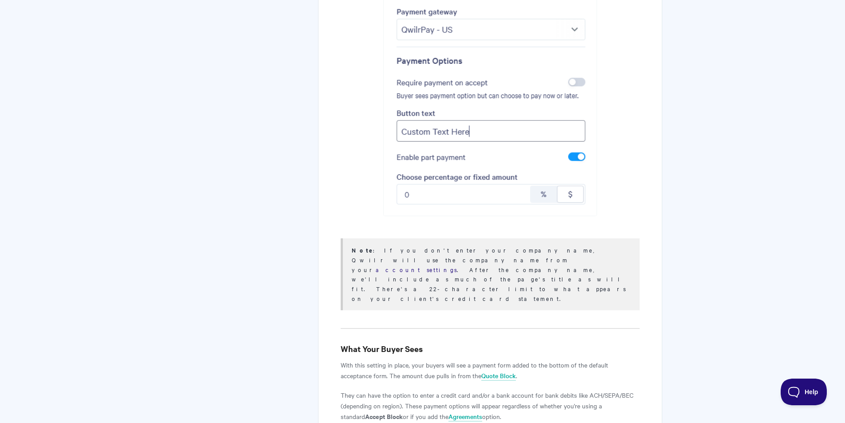
drag, startPoint x: 298, startPoint y: 292, endPoint x: 298, endPoint y: 267, distance: 24.8
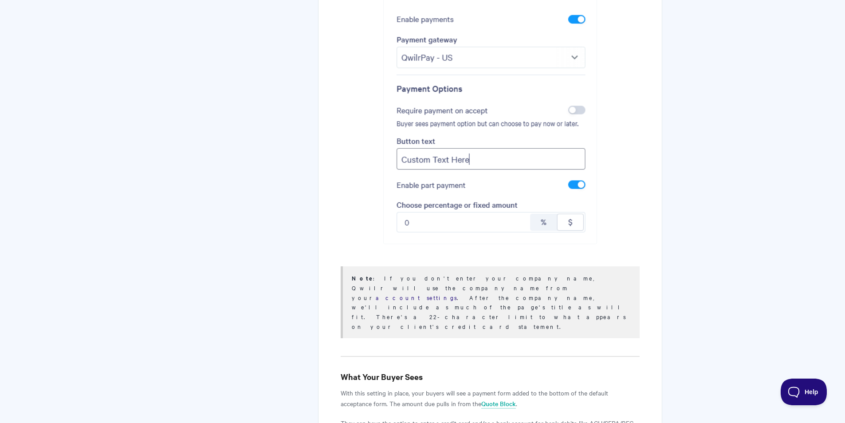
drag, startPoint x: 303, startPoint y: 276, endPoint x: 303, endPoint y: 259, distance: 17.3
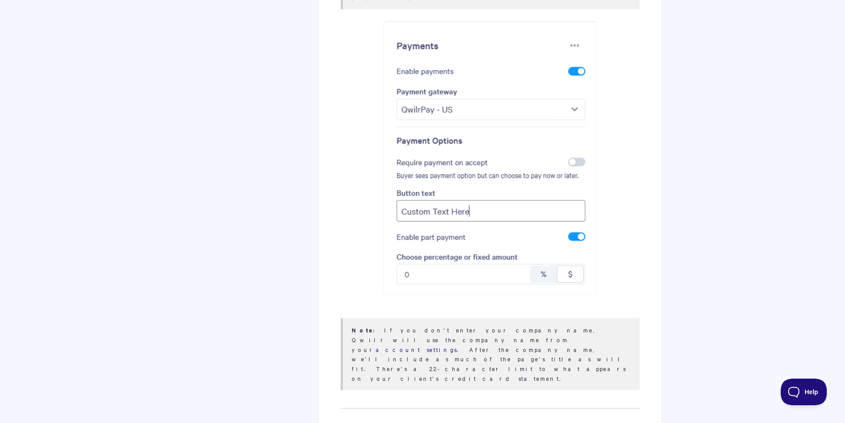
scroll to position [2609, 0]
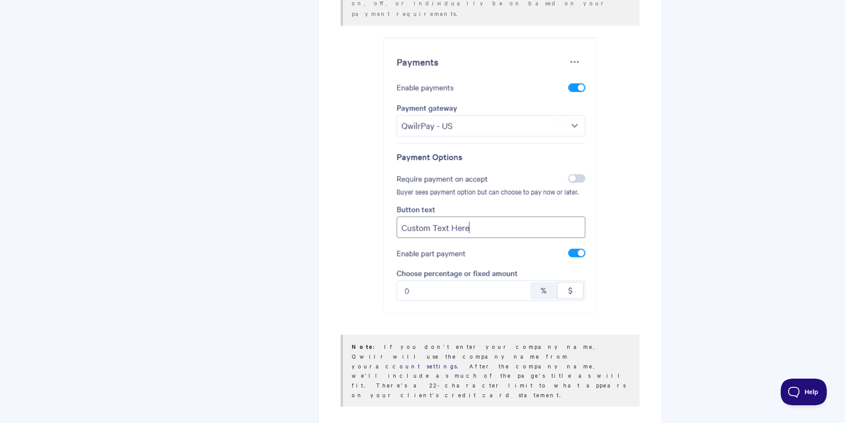
drag, startPoint x: 307, startPoint y: 308, endPoint x: 309, endPoint y: 273, distance: 35.6
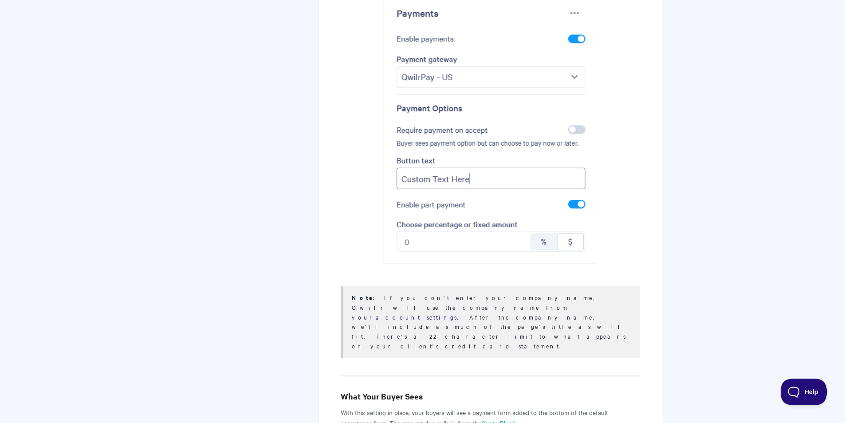
scroll to position [2722, 0]
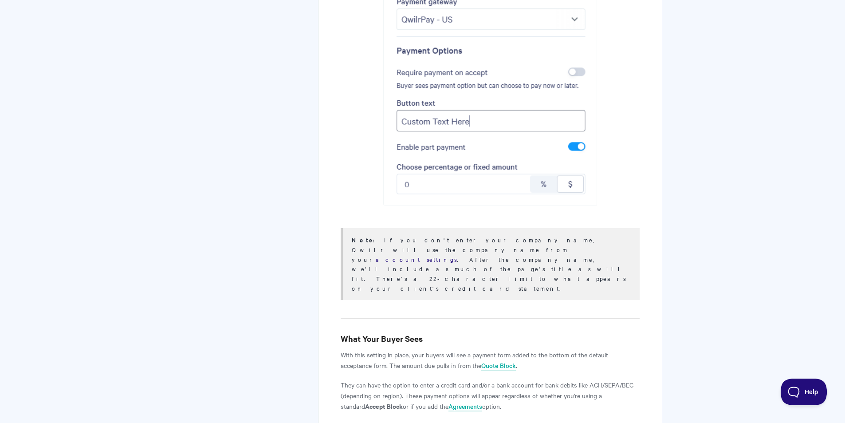
drag, startPoint x: 357, startPoint y: 258, endPoint x: 358, endPoint y: 293, distance: 35.5
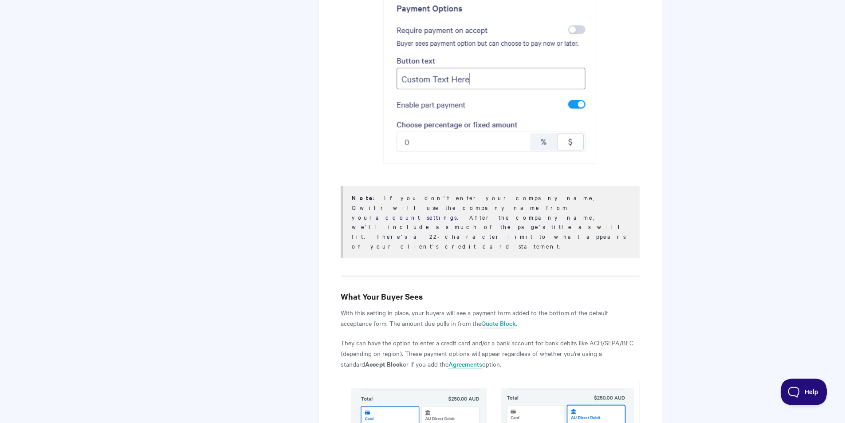
drag, startPoint x: 288, startPoint y: 235, endPoint x: 287, endPoint y: 245, distance: 10.3
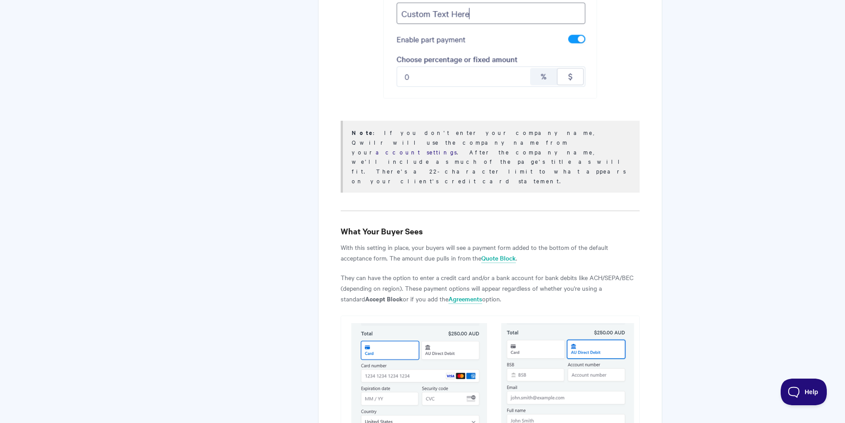
drag, startPoint x: 323, startPoint y: 195, endPoint x: 361, endPoint y: 189, distance: 38.2
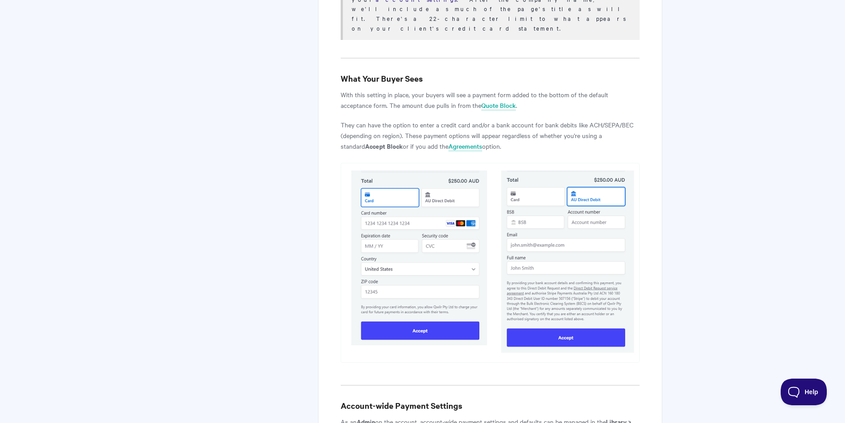
drag, startPoint x: 313, startPoint y: 141, endPoint x: 300, endPoint y: 230, distance: 90.1
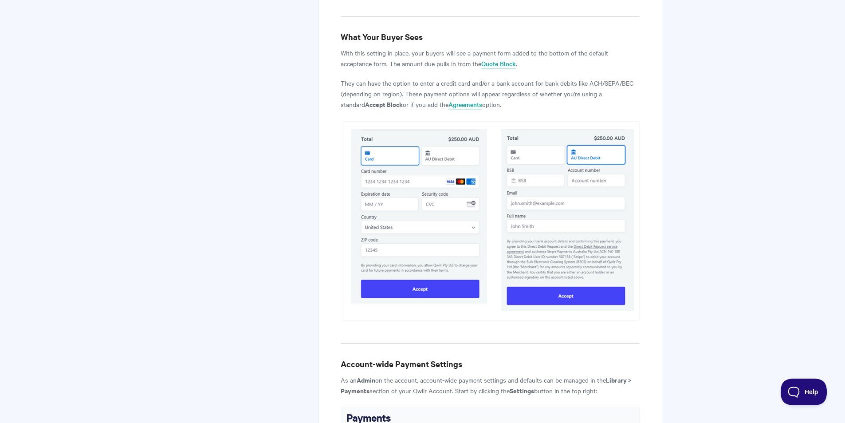
drag, startPoint x: 303, startPoint y: 222, endPoint x: 295, endPoint y: 250, distance: 28.9
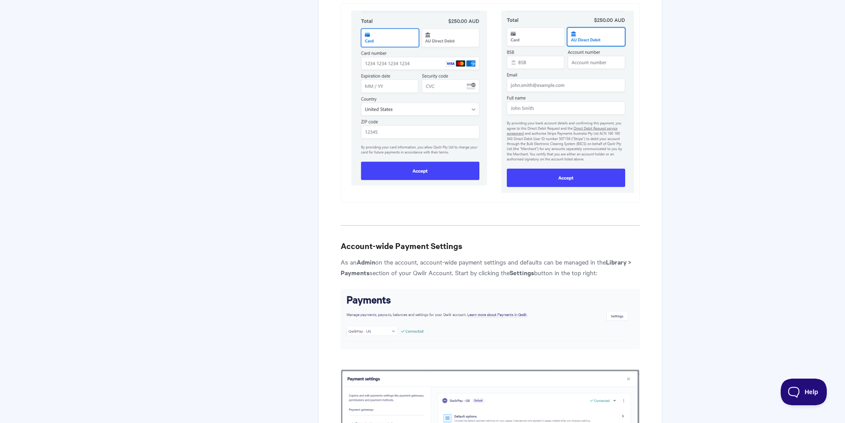
scroll to position [3336, 0]
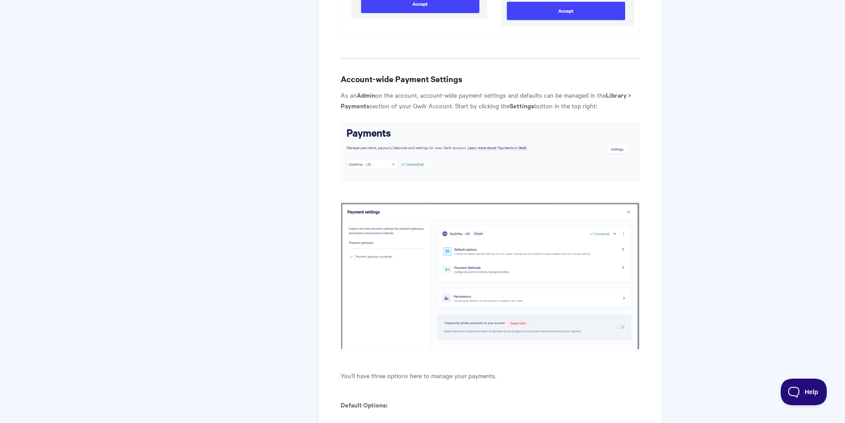
drag, startPoint x: 294, startPoint y: 147, endPoint x: 285, endPoint y: 234, distance: 87.4
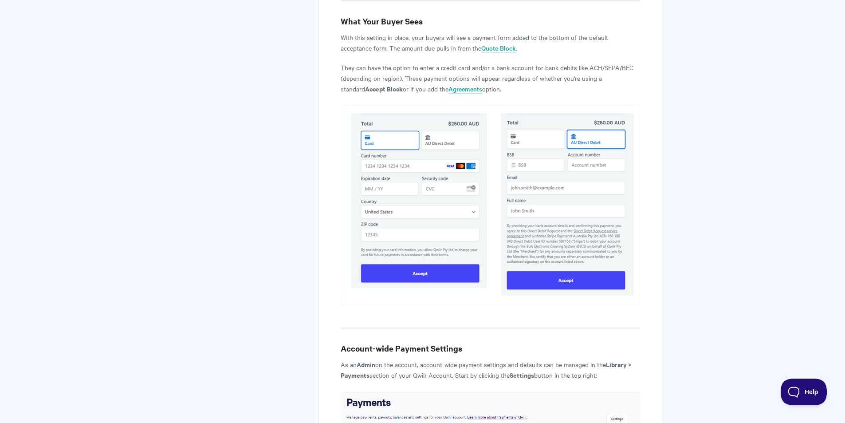
drag, startPoint x: 292, startPoint y: 233, endPoint x: 286, endPoint y: 91, distance: 142.5
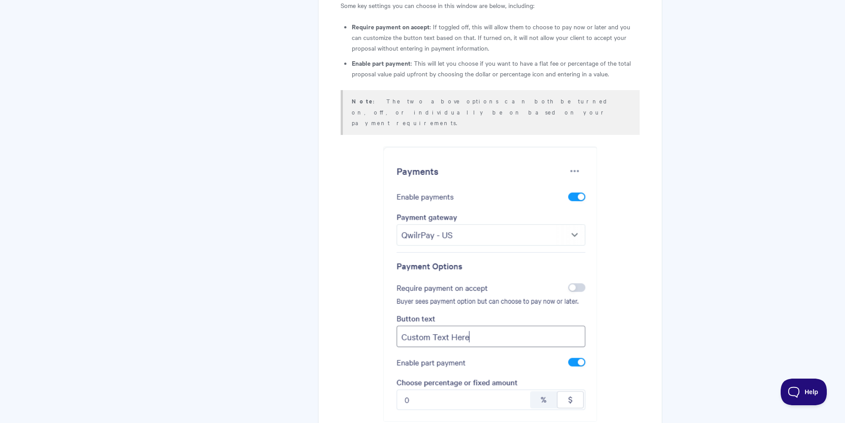
drag, startPoint x: 292, startPoint y: 192, endPoint x: 279, endPoint y: 31, distance: 160.6
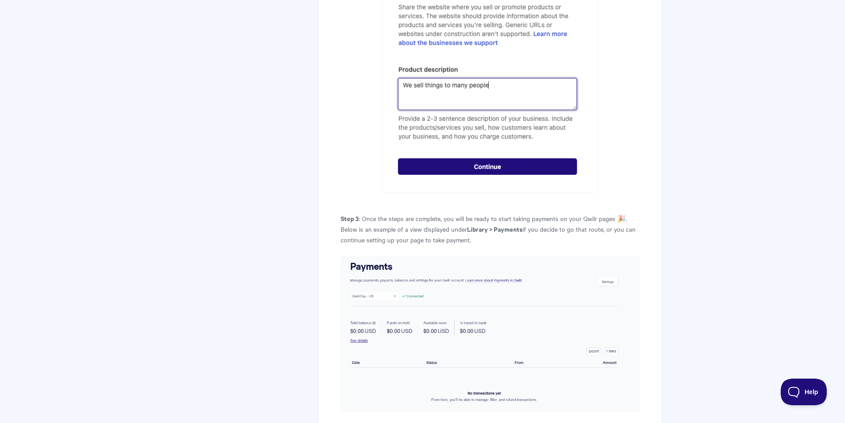
drag, startPoint x: 309, startPoint y: 196, endPoint x: 292, endPoint y: 63, distance: 134.1
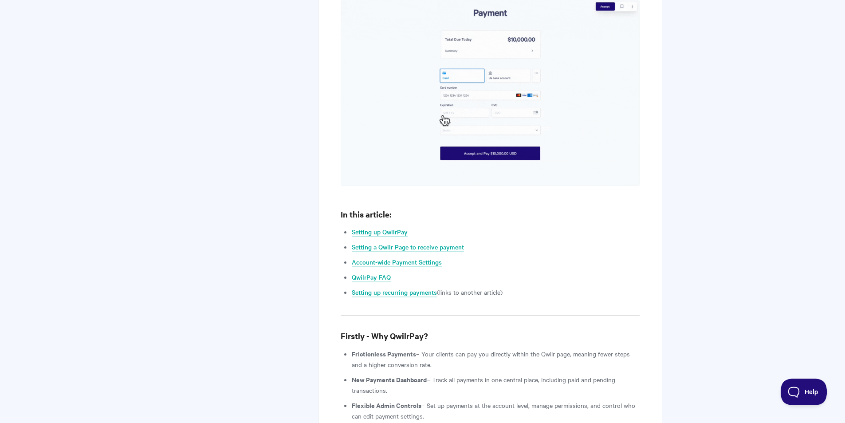
drag, startPoint x: 309, startPoint y: 212, endPoint x: 291, endPoint y: 80, distance: 132.4
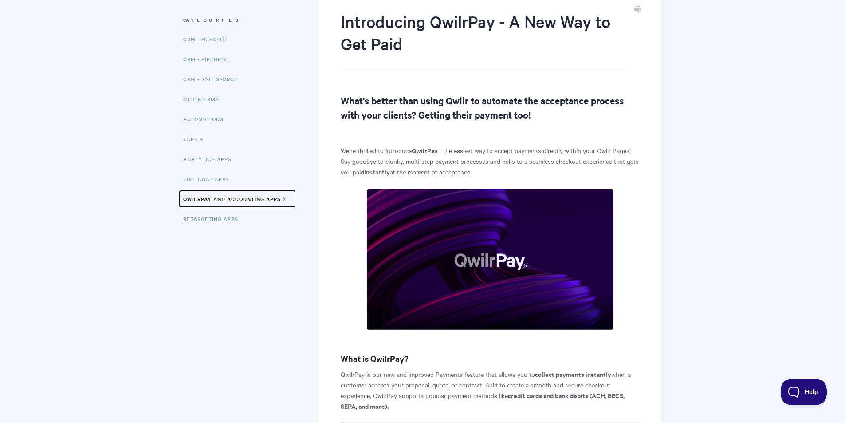
drag, startPoint x: 287, startPoint y: 223, endPoint x: 274, endPoint y: 307, distance: 85.8
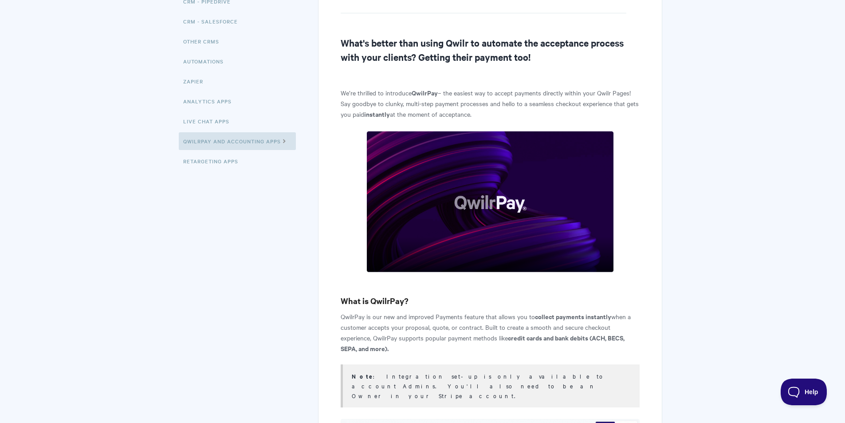
drag, startPoint x: 307, startPoint y: 311, endPoint x: 309, endPoint y: 329, distance: 18.3
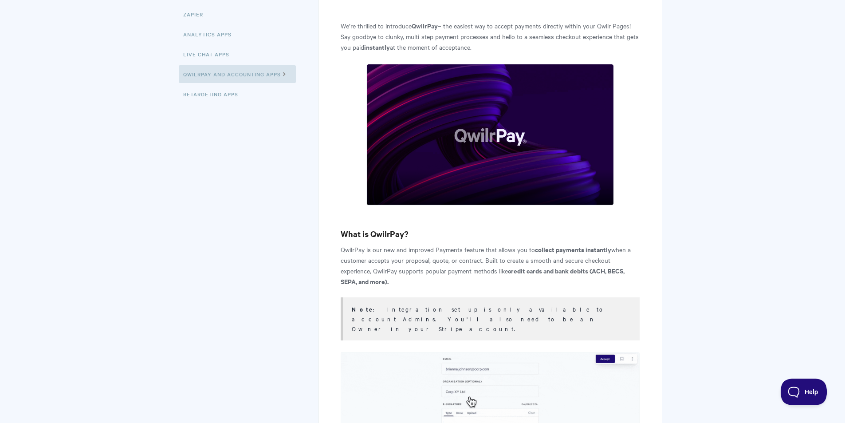
click at [232, 84] on ul "CRM - HubSpot CRM - Pipedrive CRM - Salesforce Other CRMs Automations Zapier An…" at bounding box center [238, 4] width 110 height 197
click at [231, 93] on link "Retargeting Apps" at bounding box center [212, 94] width 66 height 18
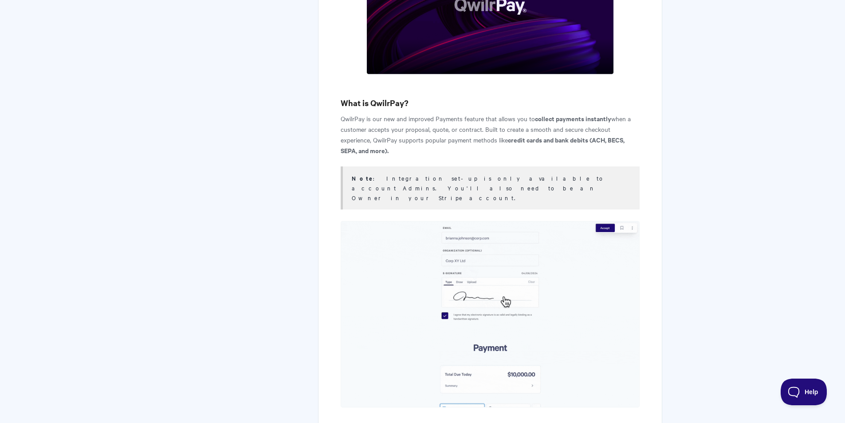
drag, startPoint x: 262, startPoint y: 228, endPoint x: 270, endPoint y: 301, distance: 73.2
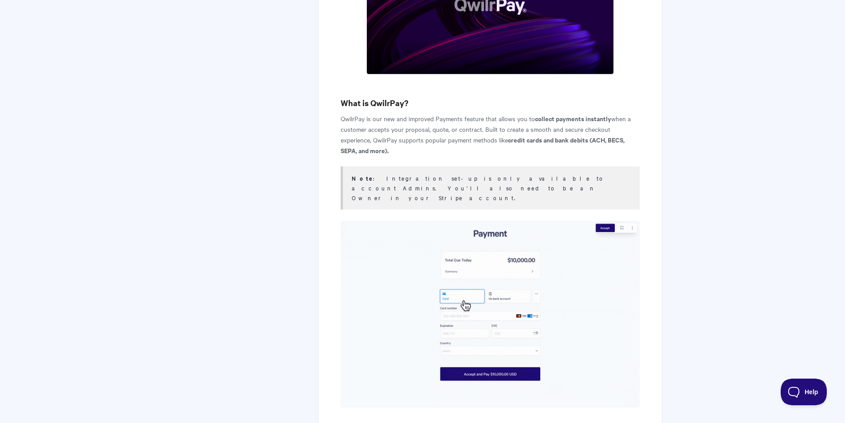
scroll to position [595, 0]
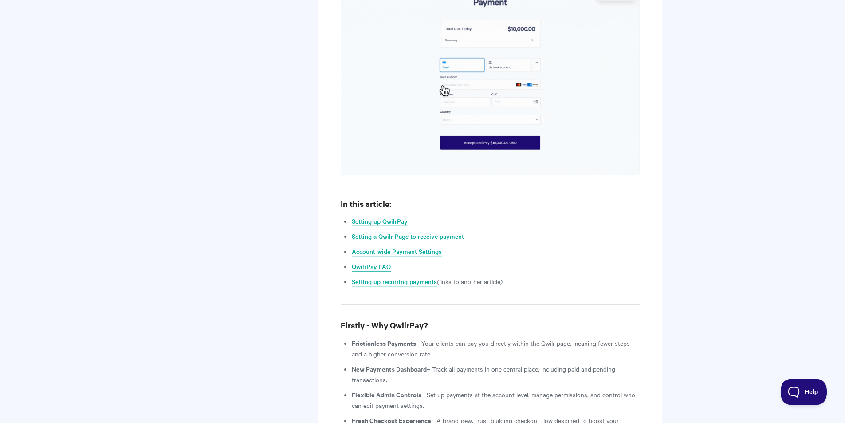
click at [381, 262] on link "QwilrPay FAQ" at bounding box center [371, 267] width 39 height 10
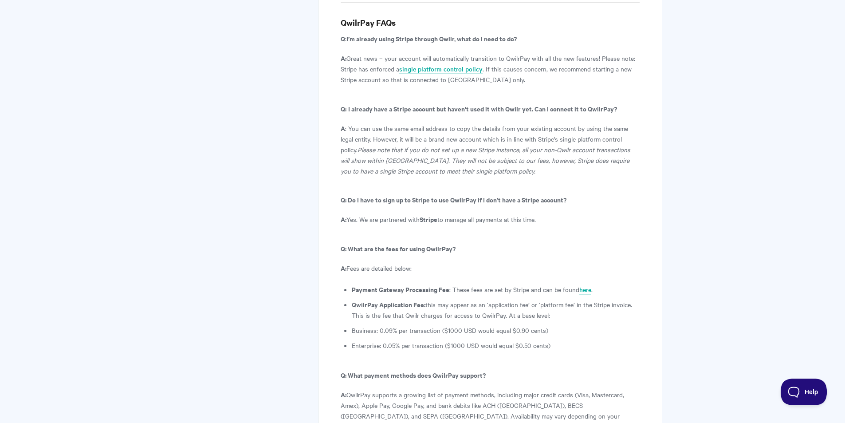
scroll to position [4622, 0]
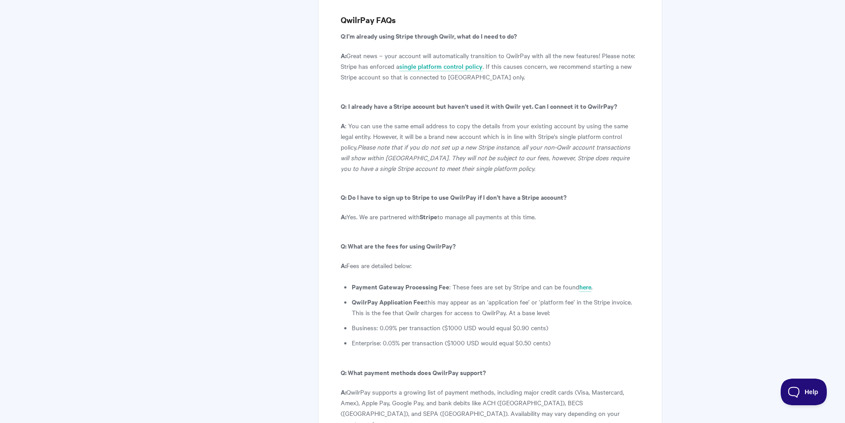
click at [436, 296] on li "QwilrPay Application Fee: this may appear as an ‘application fee’ or ‘platform …" at bounding box center [495, 306] width 287 height 21
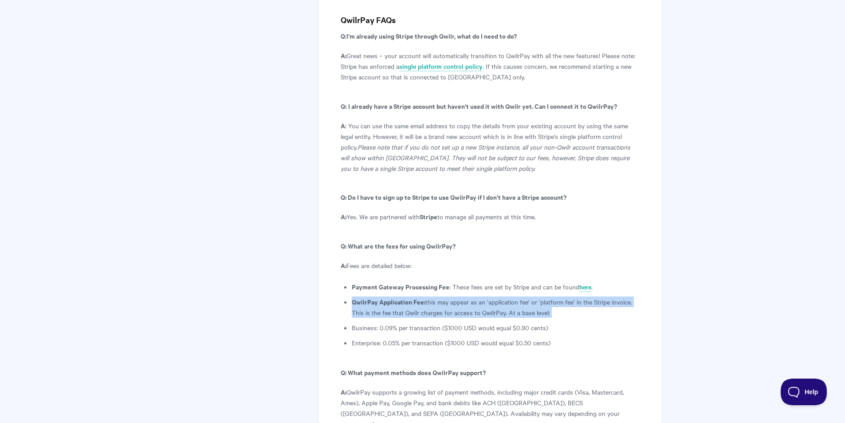
click at [436, 296] on li "QwilrPay Application Fee: this may appear as an ‘application fee’ or ‘platform …" at bounding box center [495, 306] width 287 height 21
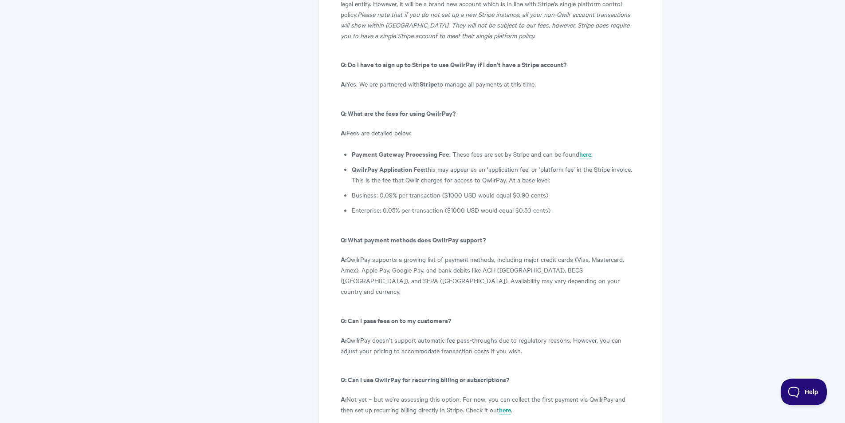
scroll to position [4777, 0]
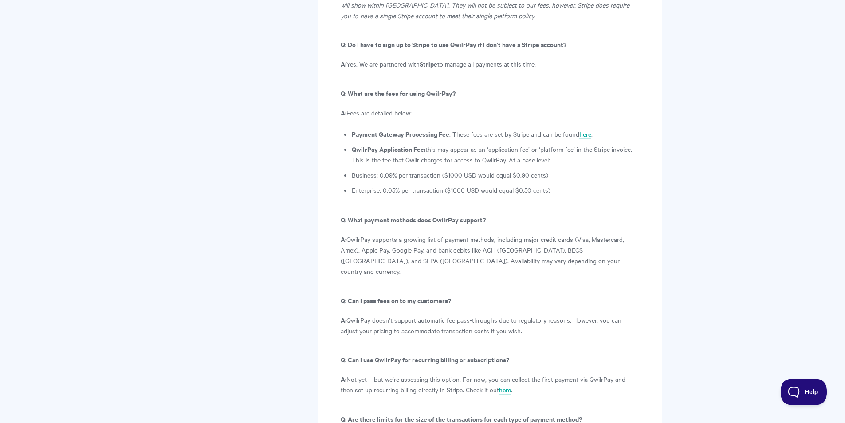
drag, startPoint x: 478, startPoint y: 203, endPoint x: 505, endPoint y: 229, distance: 37.3
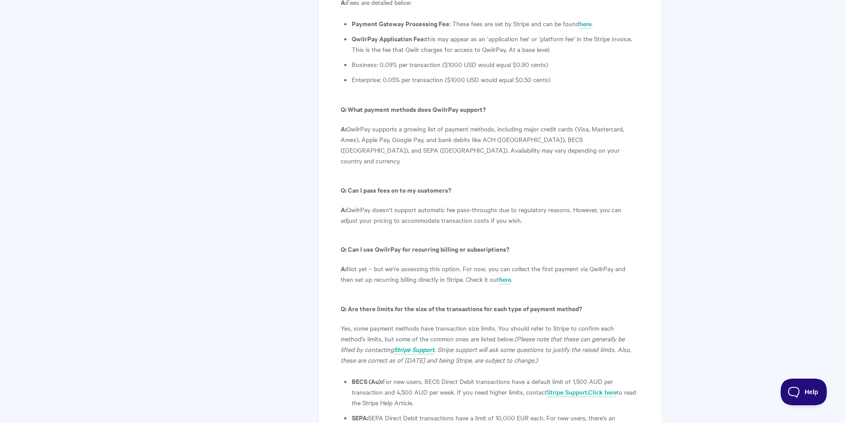
drag, startPoint x: 270, startPoint y: 175, endPoint x: 287, endPoint y: 204, distance: 33.9
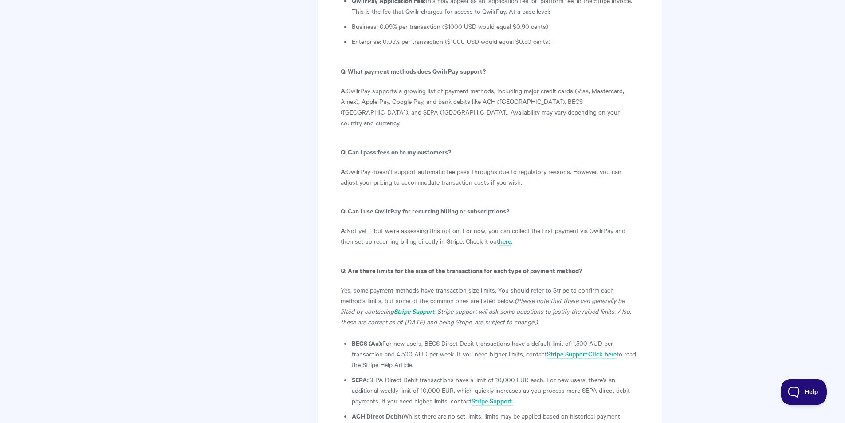
drag, startPoint x: 295, startPoint y: 183, endPoint x: 296, endPoint y: 211, distance: 27.5
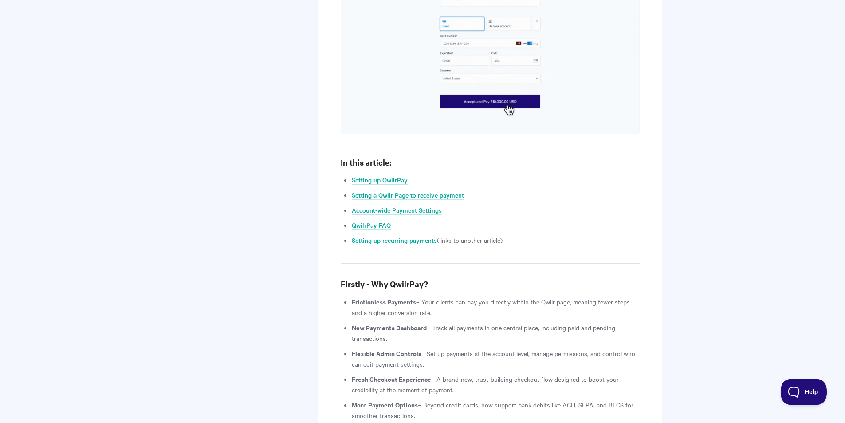
scroll to position [0, 0]
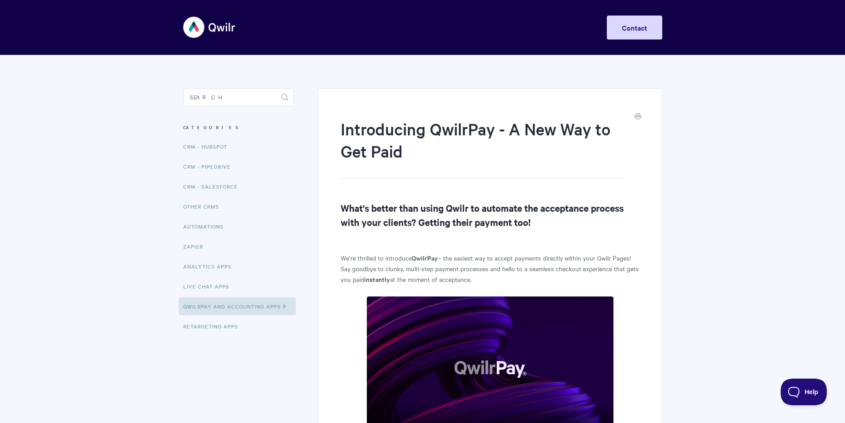
drag, startPoint x: 307, startPoint y: 276, endPoint x: 267, endPoint y: 104, distance: 177.1
click at [205, 35] on img at bounding box center [209, 27] width 53 height 33
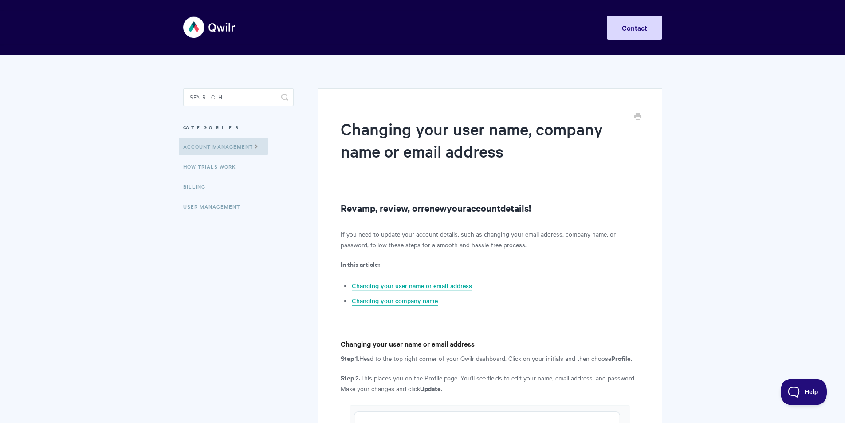
click at [424, 299] on link "Changing your company name" at bounding box center [395, 301] width 86 height 10
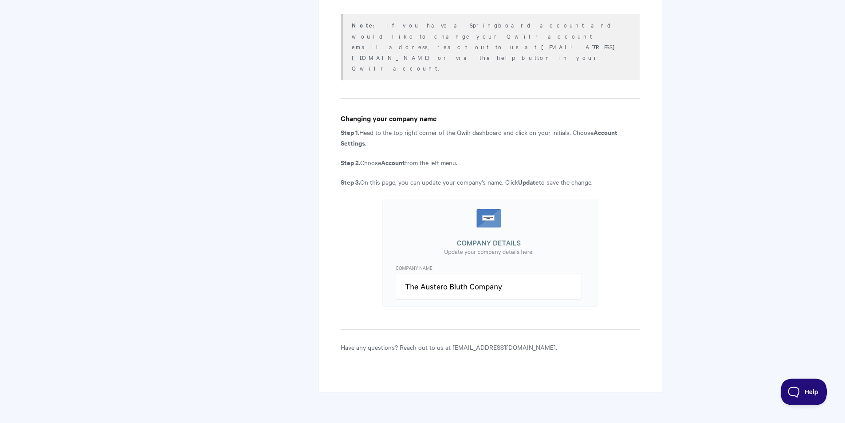
click at [475, 256] on img at bounding box center [489, 253] width 215 height 108
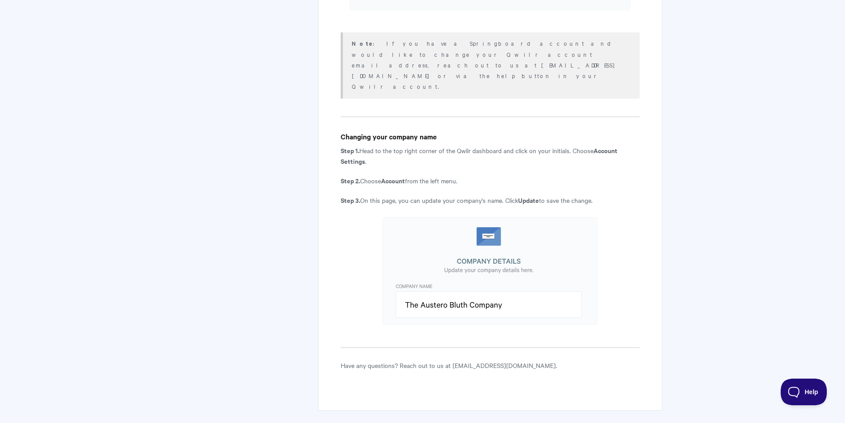
scroll to position [581, 0]
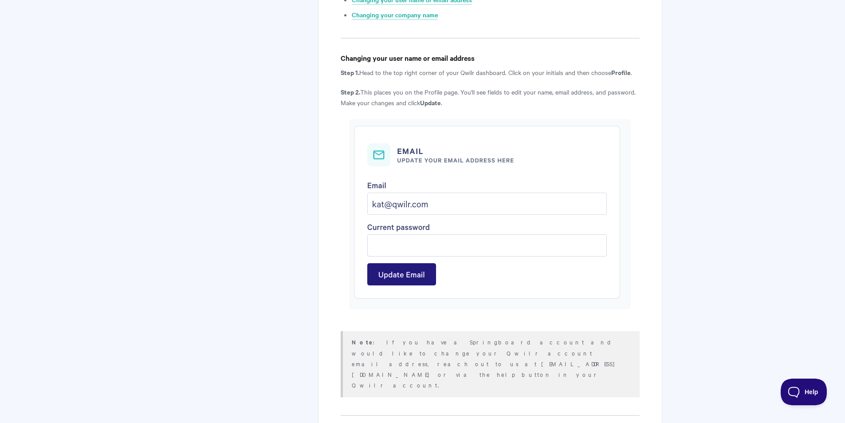
drag, startPoint x: 354, startPoint y: 224, endPoint x: 338, endPoint y: 155, distance: 71.4
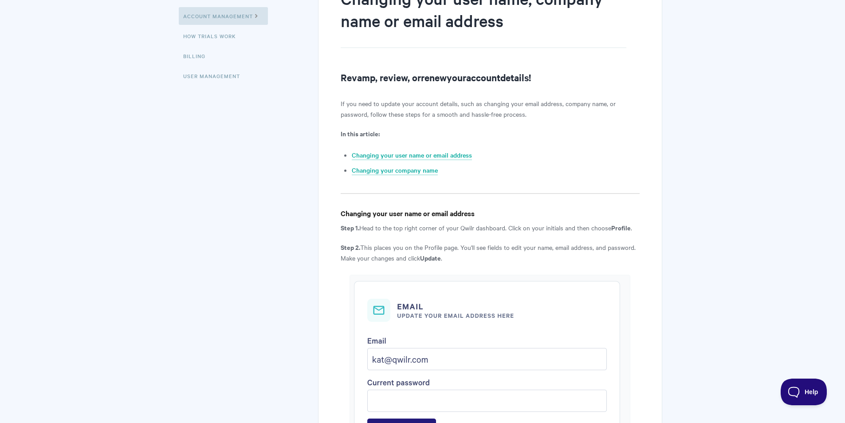
scroll to position [23, 0]
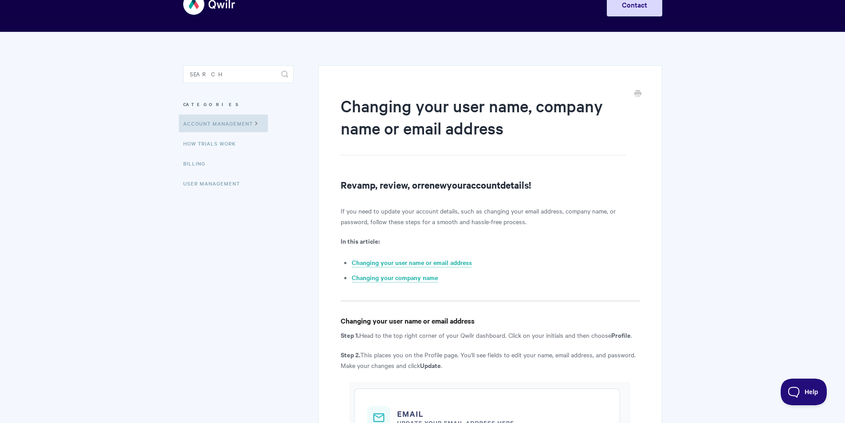
drag, startPoint x: 294, startPoint y: 174, endPoint x: 294, endPoint y: 166, distance: 8.0
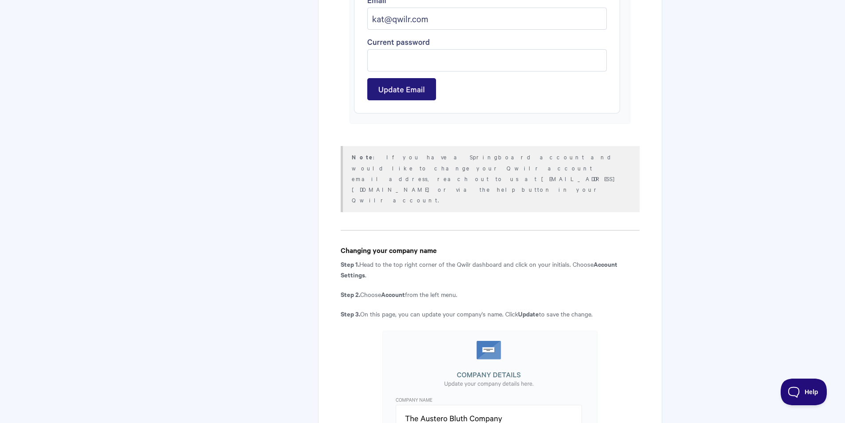
drag, startPoint x: 292, startPoint y: 146, endPoint x: 263, endPoint y: 272, distance: 129.2
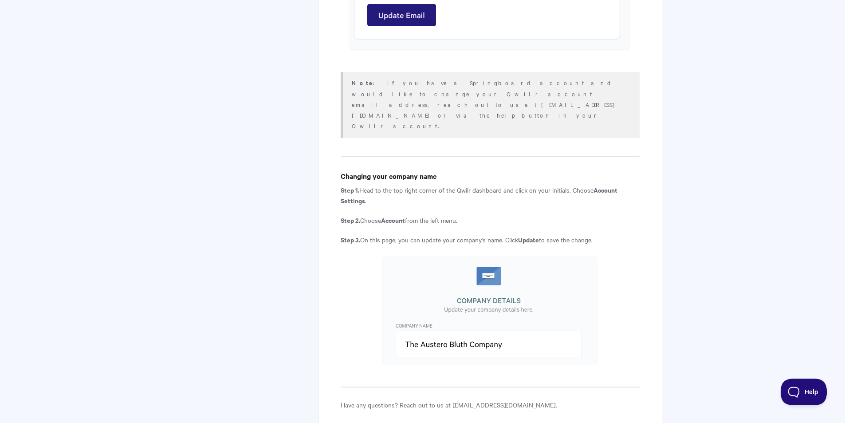
drag, startPoint x: 262, startPoint y: 190, endPoint x: 271, endPoint y: 122, distance: 69.4
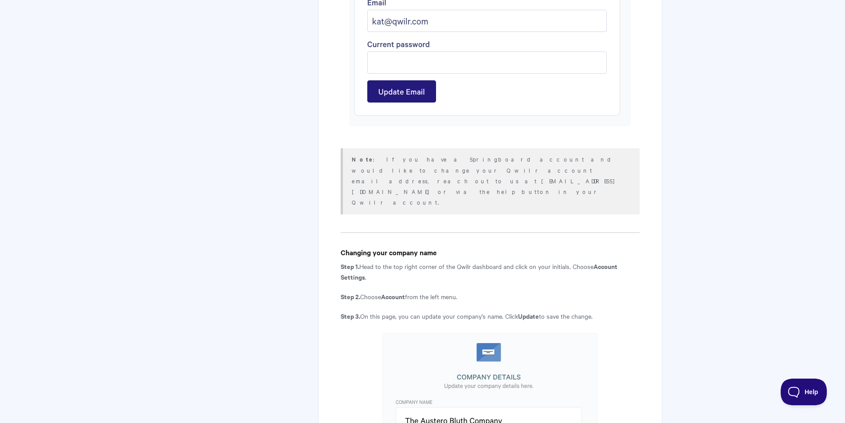
scroll to position [602, 0]
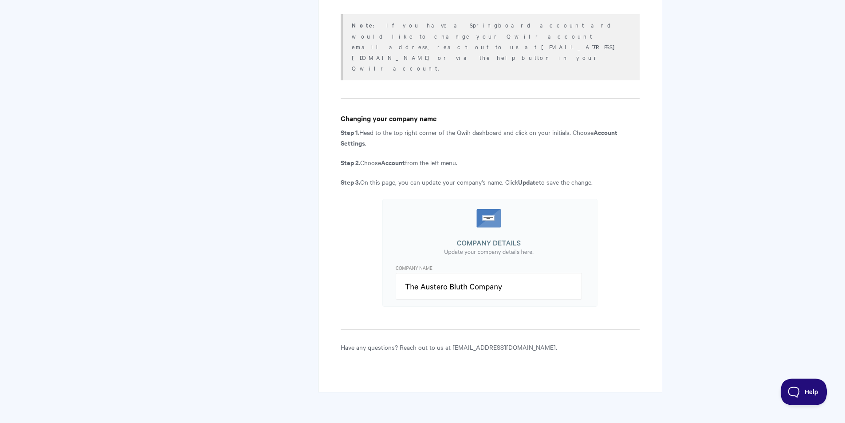
drag, startPoint x: 656, startPoint y: 205, endPoint x: 659, endPoint y: 279, distance: 73.7
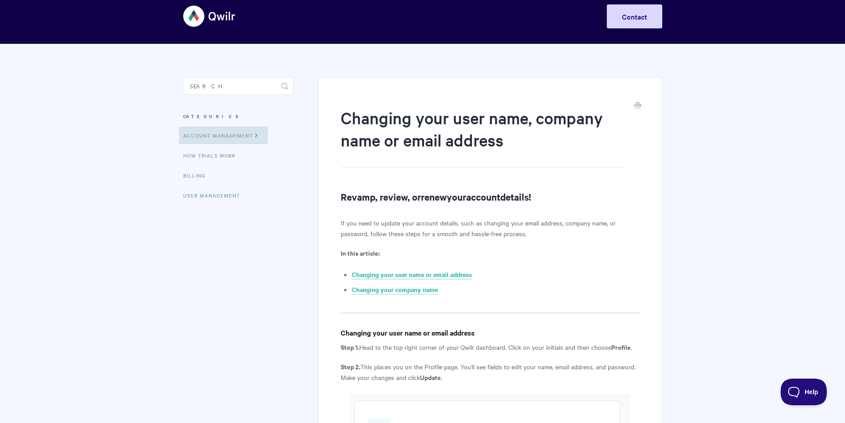
scroll to position [0, 0]
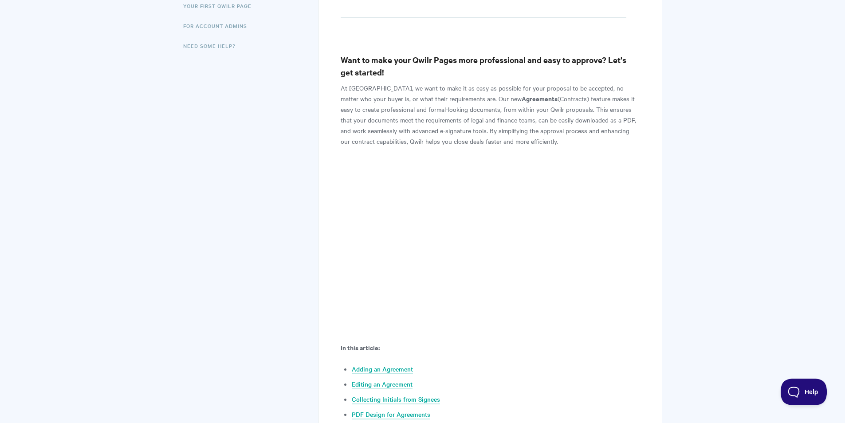
drag, startPoint x: 639, startPoint y: 188, endPoint x: 654, endPoint y: 275, distance: 87.8
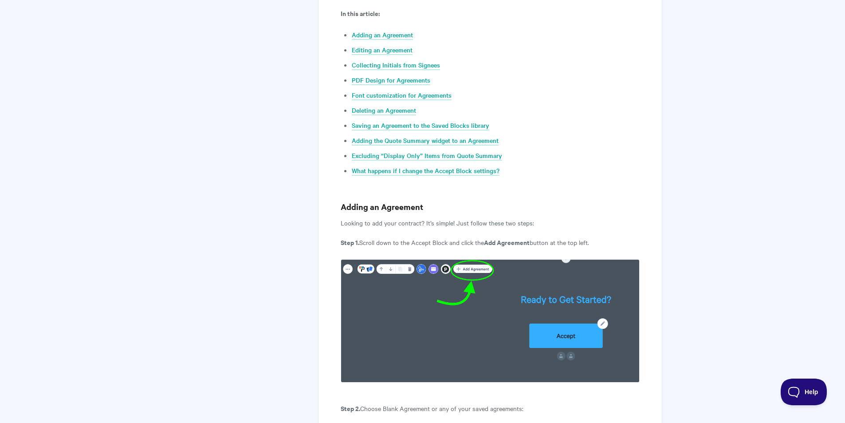
drag, startPoint x: 687, startPoint y: 195, endPoint x: 684, endPoint y: 300, distance: 104.7
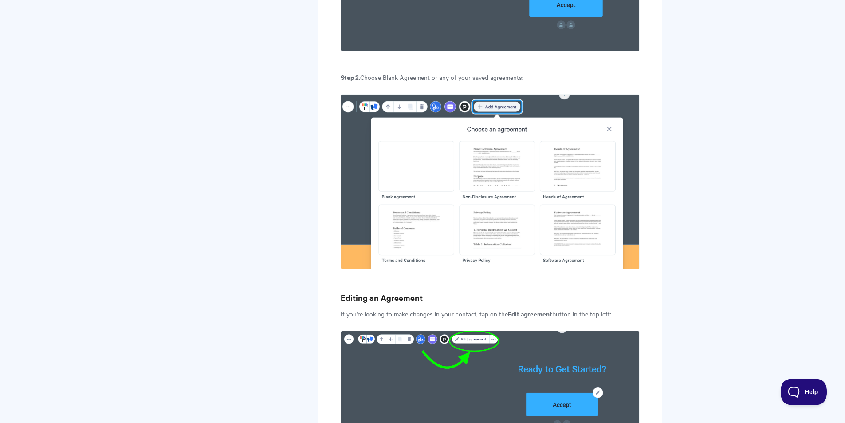
drag, startPoint x: 690, startPoint y: 226, endPoint x: 691, endPoint y: 342, distance: 115.3
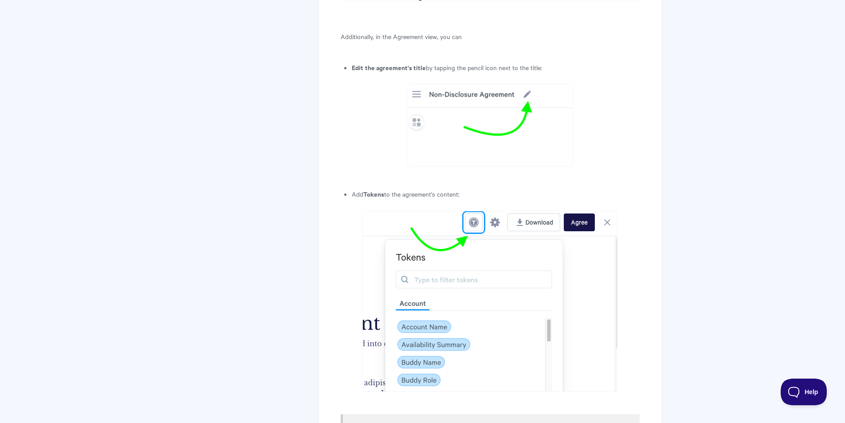
drag, startPoint x: 718, startPoint y: 225, endPoint x: 718, endPoint y: 310, distance: 84.7
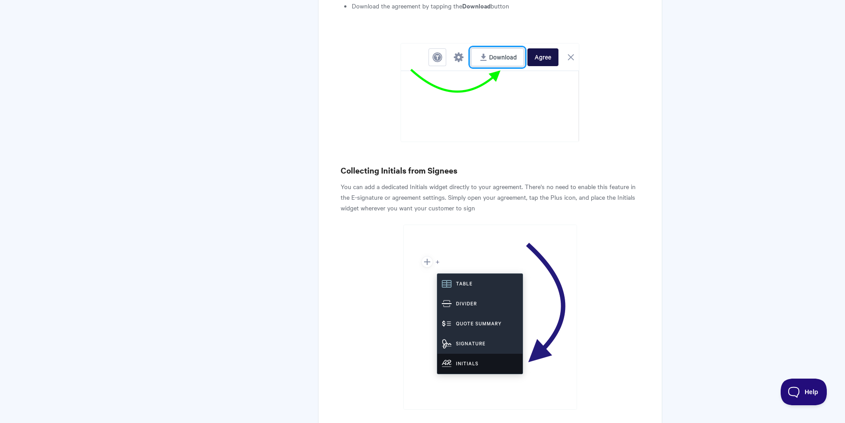
scroll to position [2698, 0]
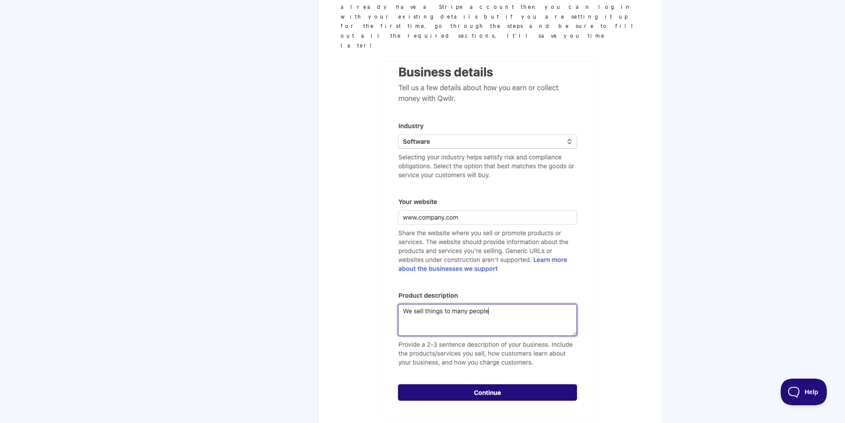
drag, startPoint x: 237, startPoint y: 191, endPoint x: 251, endPoint y: 308, distance: 117.9
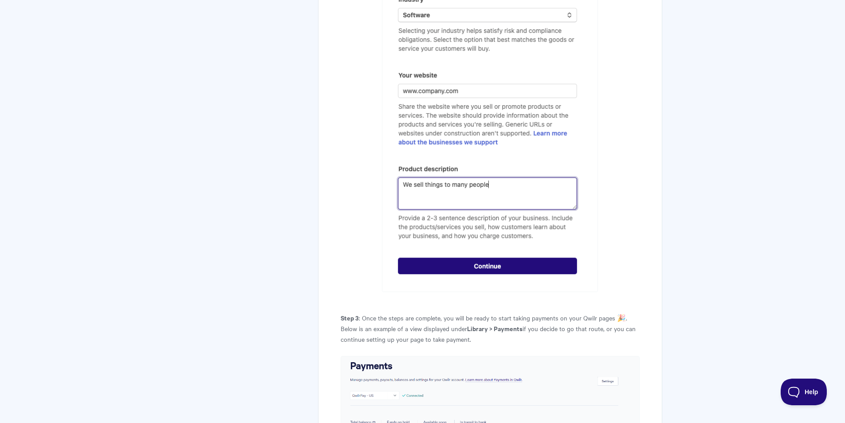
drag, startPoint x: 246, startPoint y: 252, endPoint x: 259, endPoint y: 350, distance: 98.9
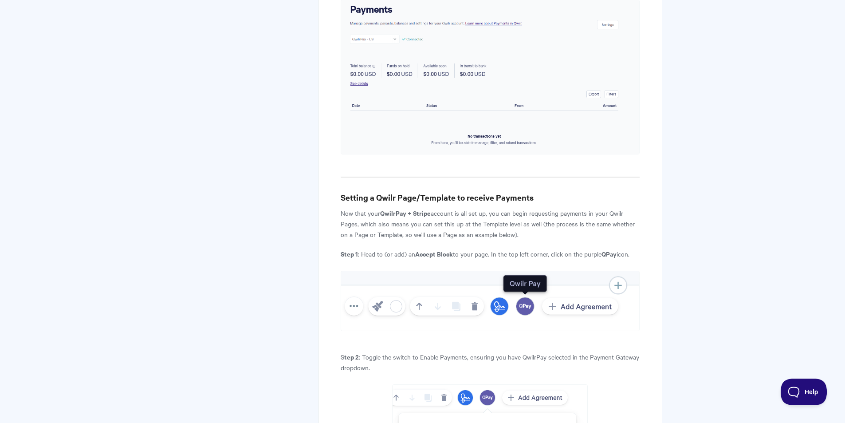
drag, startPoint x: 252, startPoint y: 330, endPoint x: 253, endPoint y: 354, distance: 24.0
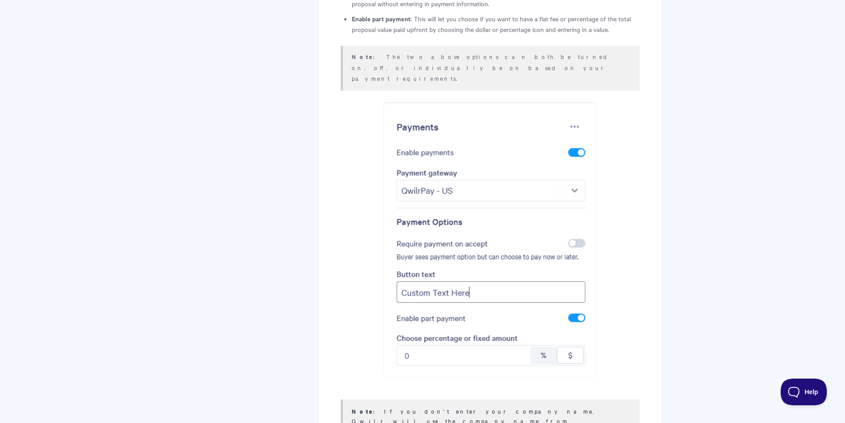
drag, startPoint x: 248, startPoint y: 285, endPoint x: 267, endPoint y: 406, distance: 122.1
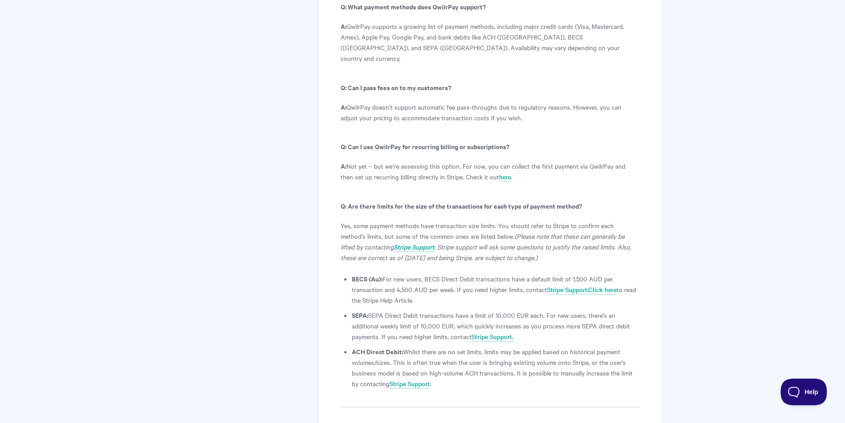
drag, startPoint x: 287, startPoint y: 276, endPoint x: 270, endPoint y: 372, distance: 97.2
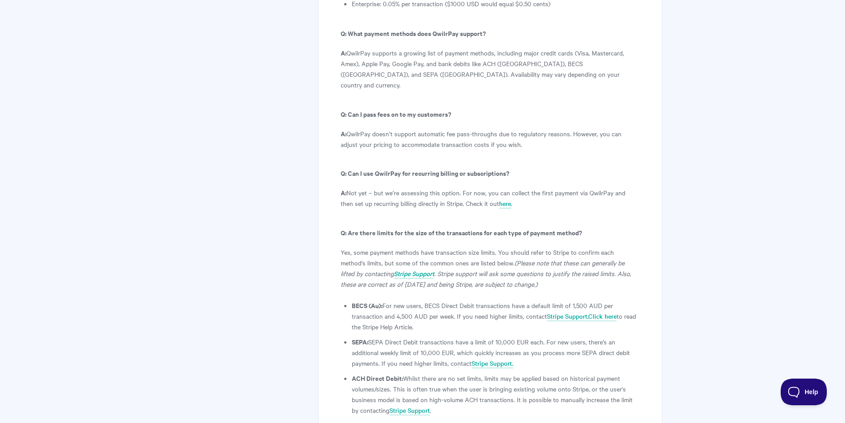
drag, startPoint x: 223, startPoint y: 308, endPoint x: 225, endPoint y: 273, distance: 34.7
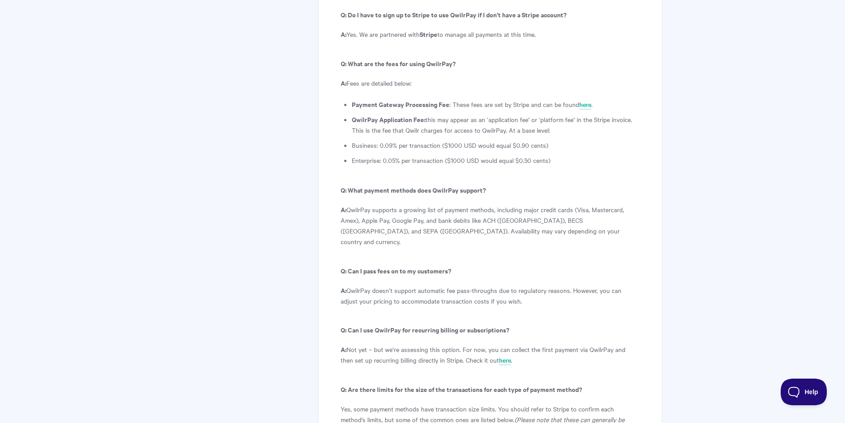
drag, startPoint x: 227, startPoint y: 285, endPoint x: 229, endPoint y: 229, distance: 55.5
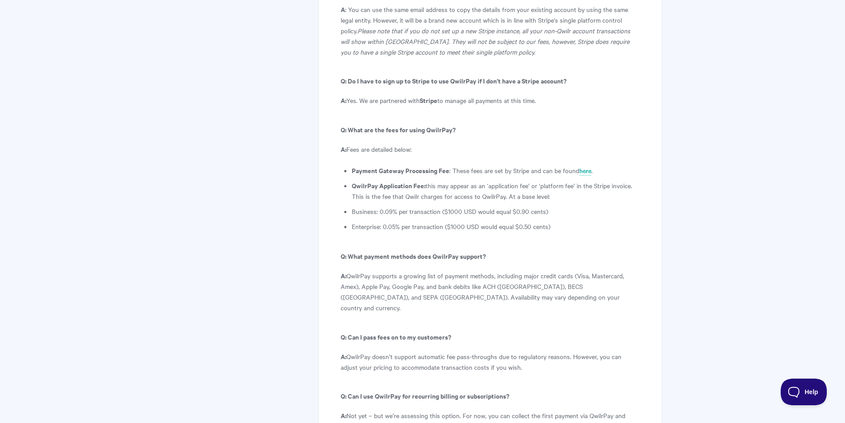
drag, startPoint x: 245, startPoint y: 263, endPoint x: 274, endPoint y: 220, distance: 52.2
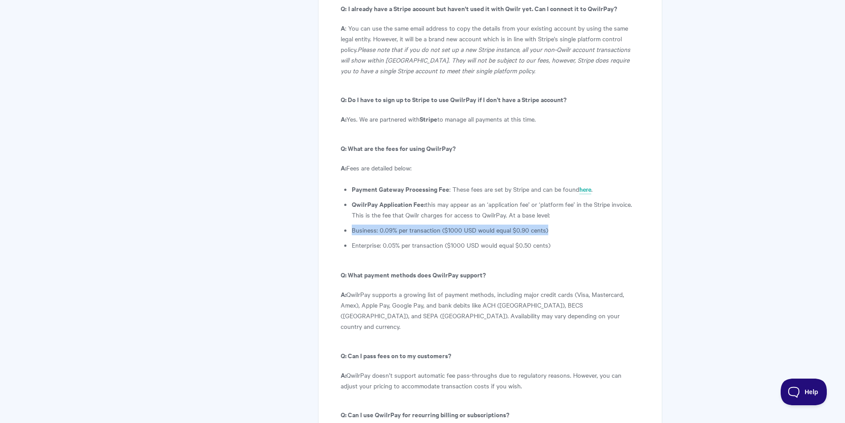
drag, startPoint x: 350, startPoint y: 120, endPoint x: 554, endPoint y: 117, distance: 203.2
copy li "Business: 0.09% per transaction ($1000 USD would equal $0.90 cents)"
